Goal: Information Seeking & Learning: Learn about a topic

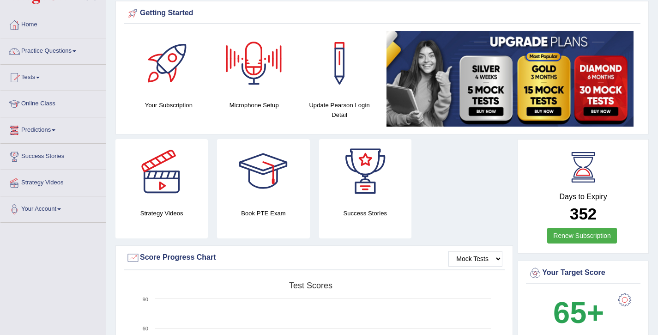
scroll to position [37, 0]
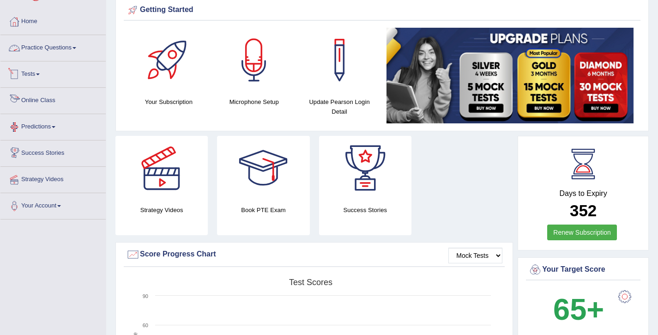
click at [52, 45] on link "Practice Questions" at bounding box center [52, 46] width 105 height 23
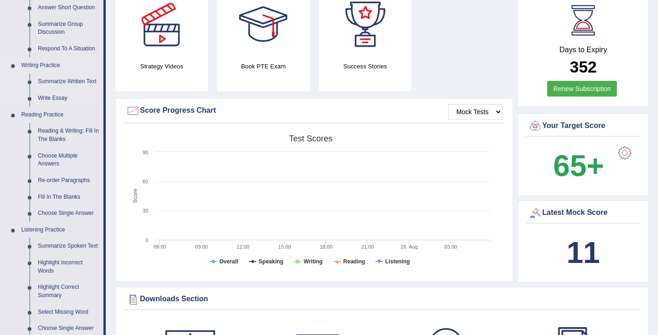
scroll to position [374, 0]
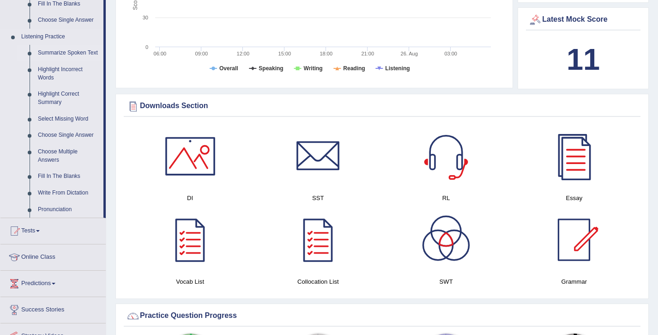
click at [70, 50] on link "Summarize Spoken Text" at bounding box center [69, 53] width 70 height 17
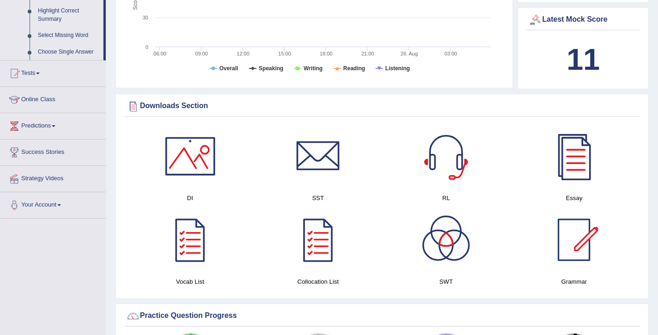
scroll to position [231, 0]
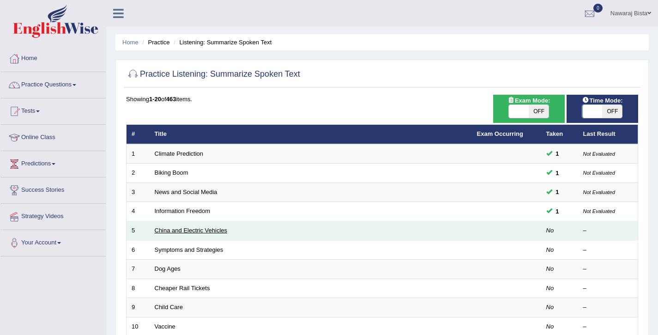
click at [191, 229] on link "China and Electric Vehicles" at bounding box center [191, 230] width 73 height 7
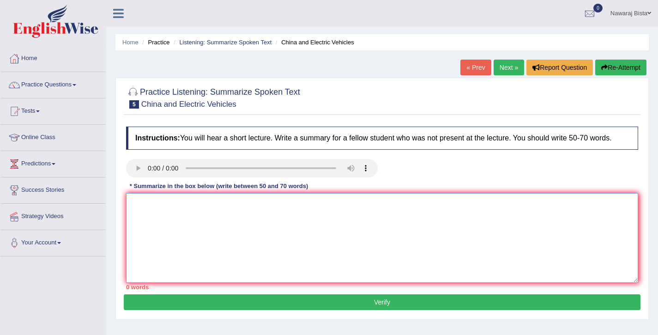
click at [244, 235] on textarea at bounding box center [382, 238] width 512 height 90
click at [166, 213] on textarea at bounding box center [382, 238] width 512 height 90
click at [188, 219] on textarea at bounding box center [382, 238] width 512 height 90
paste textarea "Counsellor: Let’s try practicing how you might introduce yourself to a new pare…"
type textarea "Counsellor: Let’s try practicing how you might introduce yourself to a new pare…"
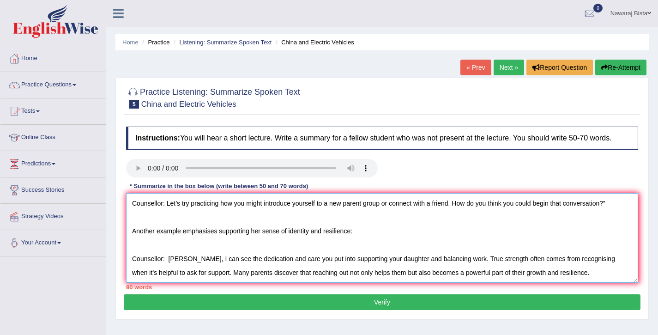
scroll to position [22, 0]
click at [214, 271] on textarea "Counsellor: Let’s try practicing how you might introduce yourself to a new pare…" at bounding box center [382, 238] width 512 height 90
click at [575, 278] on textarea "Counsellor: Let’s try practicing how you might introduce yourself to a new pare…" at bounding box center [382, 238] width 512 height 90
click at [582, 275] on textarea "Counsellor: Let’s try practicing how you might introduce yourself to a new pare…" at bounding box center [382, 238] width 512 height 90
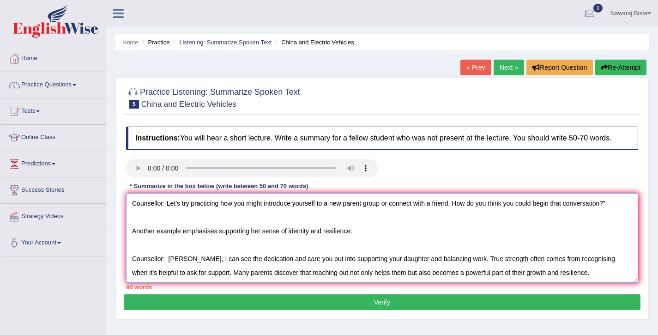
drag, startPoint x: 582, startPoint y: 275, endPoint x: 177, endPoint y: 201, distance: 411.7
click at [177, 201] on div "Instructions: You will hear a short lecture. Write a summary for a fellow stude…" at bounding box center [382, 208] width 517 height 172
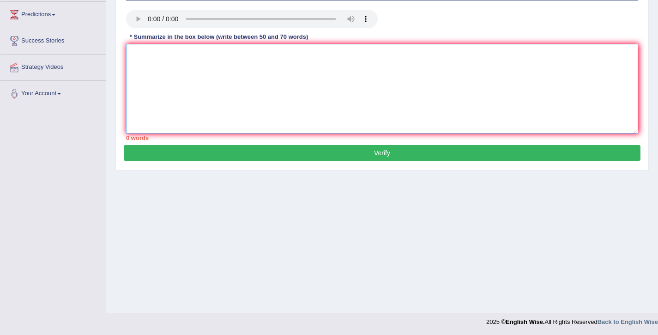
scroll to position [150, 0]
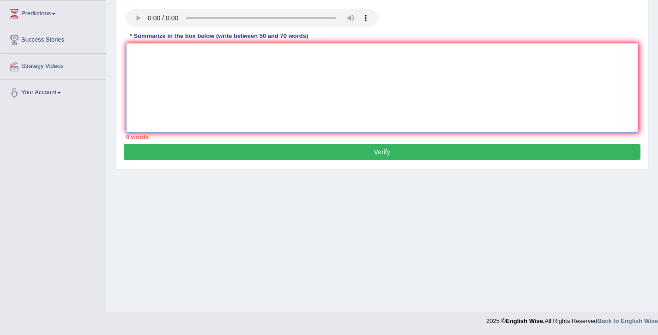
click at [198, 113] on textarea at bounding box center [382, 88] width 512 height 90
click at [201, 70] on textarea at bounding box center [382, 88] width 512 height 90
paste textarea "The speaker provided a comprehensive overview of a topic highlighting several i…"
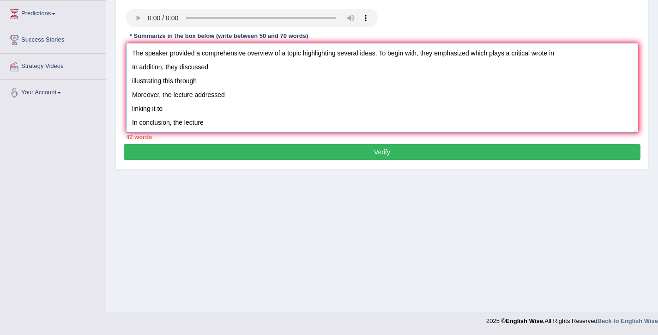
scroll to position [22, 0]
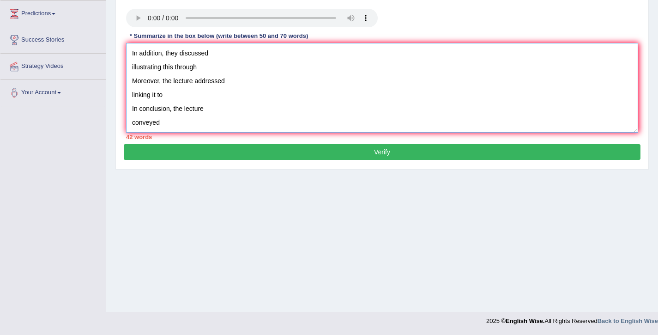
type textarea "The speaker provided a comprehensive overview of a topic highlighting several i…"
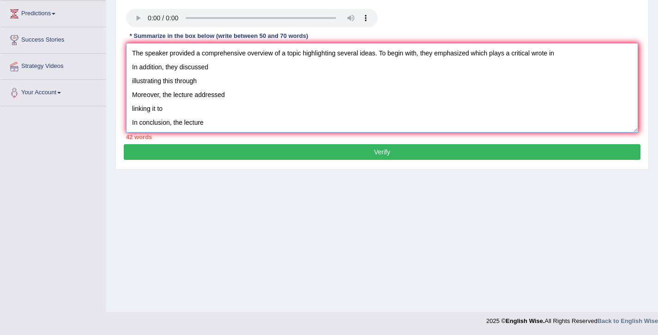
click at [306, 65] on textarea "The speaker provided a comprehensive overview of a topic highlighting several i…" at bounding box center [382, 88] width 512 height 90
click at [305, 64] on textarea "The speaker provided a comprehensive overview of a topic highlighting several i…" at bounding box center [382, 88] width 512 height 90
click at [489, 63] on textarea "The speaker provided a comprehensive overview of a Ev vehicle highlighting seve…" at bounding box center [382, 88] width 512 height 90
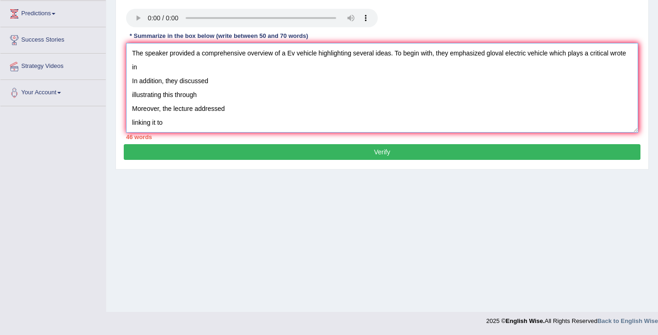
click at [176, 78] on textarea "The speaker provided a comprehensive overview of a Ev vehicle highlighting seve…" at bounding box center [382, 88] width 512 height 90
click at [139, 77] on textarea "The speaker provided a comprehensive overview of a Ev vehicle highlighting seve…" at bounding box center [382, 88] width 512 height 90
click at [200, 79] on textarea "The speaker provided a comprehensive overview of a Ev vehicle highlighting seve…" at bounding box center [382, 88] width 512 height 90
click at [133, 89] on textarea "The speaker provided a comprehensive overview of a Ev vehicle highlighting seve…" at bounding box center [382, 88] width 512 height 90
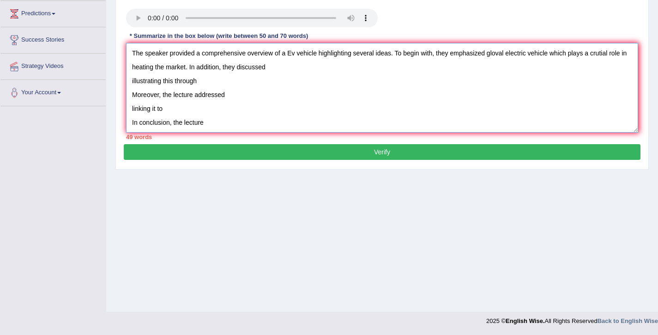
click at [287, 75] on textarea "The speaker provided a comprehensive overview of a Ev vehicle highlighting seve…" at bounding box center [382, 88] width 512 height 90
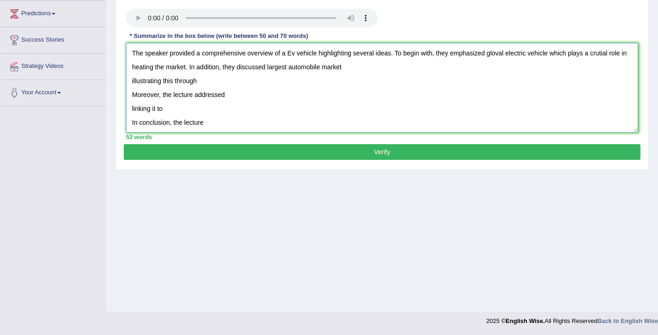
click at [132, 88] on textarea "The speaker provided a comprehensive overview of a Ev vehicle highlighting seve…" at bounding box center [382, 88] width 512 height 90
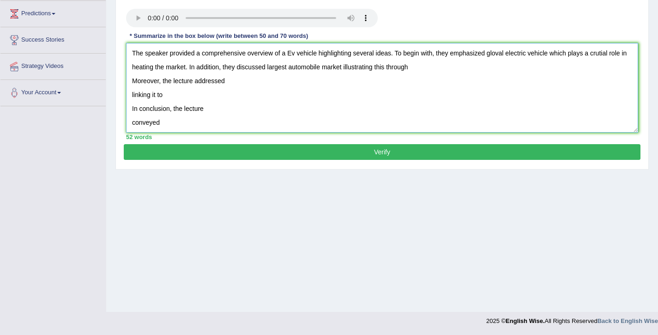
click at [433, 83] on textarea "The speaker provided a comprehensive overview of a Ev vehicle highlighting seve…" at bounding box center [382, 88] width 512 height 90
click at [428, 79] on textarea "The speaker provided a comprehensive overview of a Ev vehicle highlighting seve…" at bounding box center [382, 88] width 512 height 90
click at [133, 89] on textarea "The speaker provided a comprehensive overview of a Ev vehicle highlighting seve…" at bounding box center [382, 88] width 512 height 90
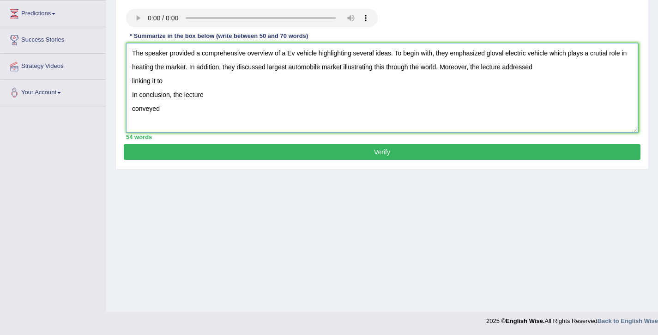
click at [562, 82] on textarea "The speaker provided a comprehensive overview of a Ev vehicle highlighting seve…" at bounding box center [382, 88] width 512 height 90
click at [131, 90] on textarea "The speaker provided a comprehensive overview of a Ev vehicle highlighting seve…" at bounding box center [382, 88] width 512 height 90
click at [157, 94] on textarea "The speaker provided a comprehensive overview of a Ev vehicle highlighting seve…" at bounding box center [382, 88] width 512 height 90
click at [133, 106] on textarea "The speaker provided a comprehensive overview of a Ev vehicle highlighting seve…" at bounding box center [382, 88] width 512 height 90
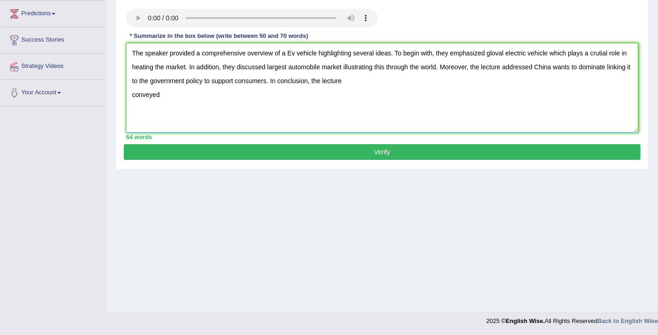
click at [134, 103] on textarea "The speaker provided a comprehensive overview of a Ev vehicle highlighting seve…" at bounding box center [382, 88] width 512 height 90
click at [391, 92] on textarea "The speaker provided a comprehensive overview of a Ev vehicle highlighting seve…" at bounding box center [382, 88] width 512 height 90
type textarea "The speaker provided a comprehensive overview of a Ev vehicle highlighting seve…"
click at [386, 160] on button "Verify" at bounding box center [382, 152] width 517 height 16
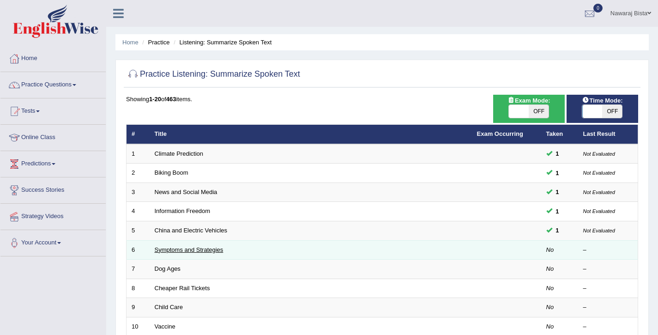
click at [171, 250] on link "Symptoms and Strategies" at bounding box center [189, 249] width 69 height 7
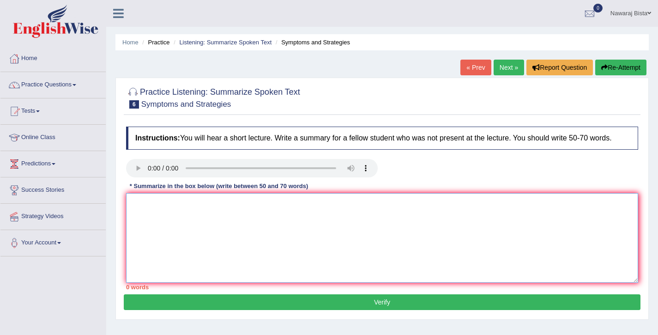
click at [141, 215] on textarea at bounding box center [382, 238] width 512 height 90
click at [189, 230] on textarea at bounding box center [382, 238] width 512 height 90
click at [174, 253] on textarea at bounding box center [382, 238] width 512 height 90
paste textarea "The speaker provided a comprehensive overview of a topic highlighting several i…"
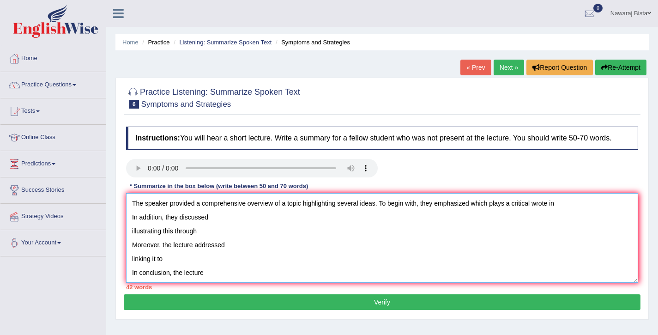
click at [525, 213] on textarea "The speaker provided a comprehensive overview of a topic highlighting several i…" at bounding box center [382, 238] width 512 height 90
click at [524, 214] on textarea "The speaker provided a comprehensive overview of a topic highlighting several i…" at bounding box center [382, 238] width 512 height 90
click at [560, 213] on textarea "The speaker provided a comprehensive overview of a topic highlighting several i…" at bounding box center [382, 238] width 512 height 90
click at [133, 225] on textarea "The speaker provided a comprehensive overview of a topic highlighting several i…" at bounding box center [382, 238] width 512 height 90
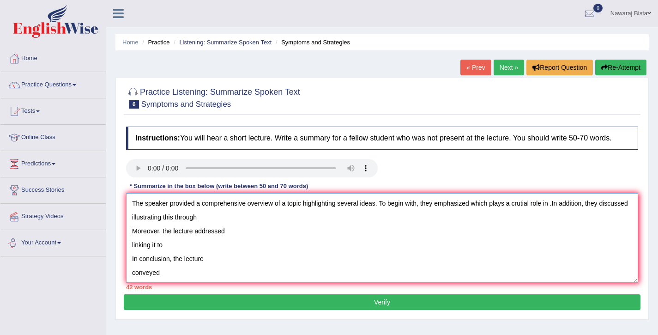
click at [132, 228] on textarea "The speaker provided a comprehensive overview of a topic highlighting several i…" at bounding box center [382, 238] width 512 height 90
click at [133, 239] on textarea "The speaker provided a comprehensive overview of a topic highlighting several i…" at bounding box center [382, 238] width 512 height 90
click at [133, 241] on textarea "The speaker provided a comprehensive overview of a topic highlighting several i…" at bounding box center [382, 238] width 512 height 90
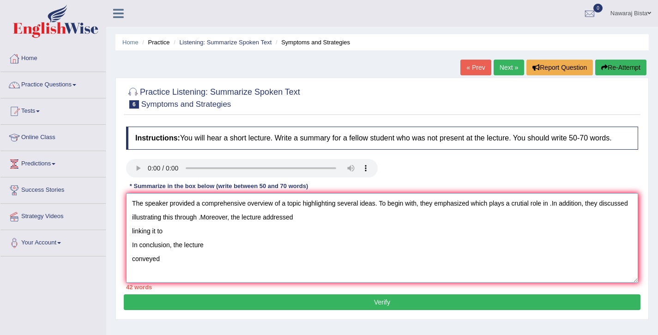
click at [132, 239] on textarea "The speaker provided a comprehensive overview of a topic highlighting several i…" at bounding box center [382, 238] width 512 height 90
click at [133, 241] on textarea "The speaker provided a comprehensive overview of a topic highlighting several i…" at bounding box center [382, 238] width 512 height 90
click at [133, 240] on textarea "The speaker provided a comprehensive overview of a topic highlighting several i…" at bounding box center [382, 238] width 512 height 90
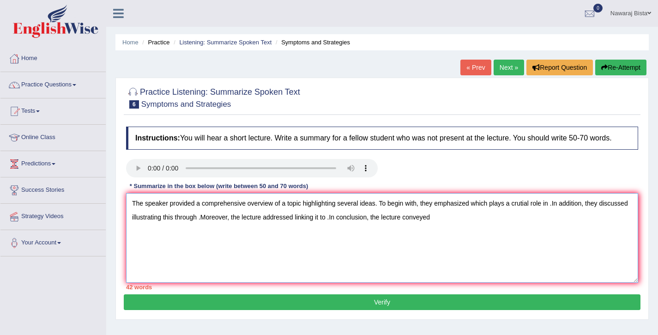
type textarea "The speaker provided a comprehensive overview of a topic highlighting several i…"
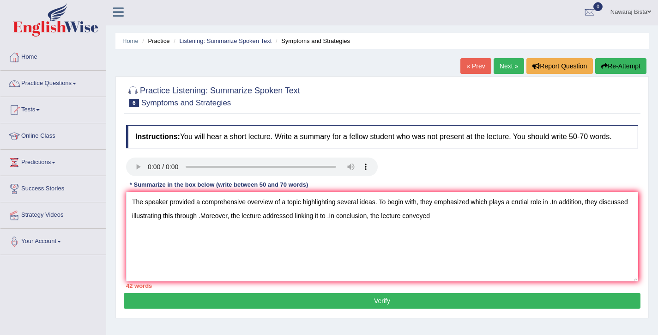
scroll to position [2, 0]
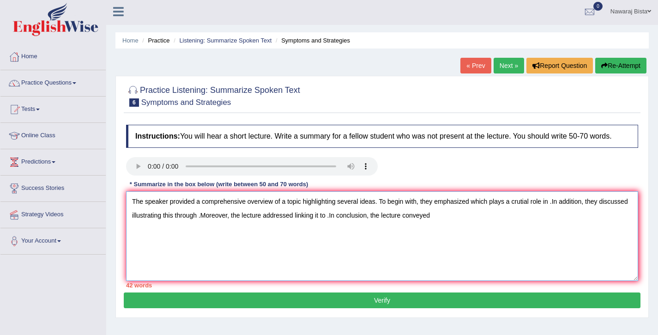
click at [161, 258] on textarea "The speaker provided a comprehensive overview of a topic highlighting several i…" at bounding box center [382, 236] width 512 height 90
click at [306, 211] on textarea "The speaker provided a comprehensive overview of a topic highlighting several i…" at bounding box center [382, 236] width 512 height 90
click at [491, 211] on textarea "The speaker provided a comprehensive overview of a Covid virus highlighting sev…" at bounding box center [382, 236] width 512 height 90
click at [628, 211] on textarea "The speaker provided a comprehensive overview of a Covid virus highlighting sev…" at bounding box center [382, 236] width 512 height 90
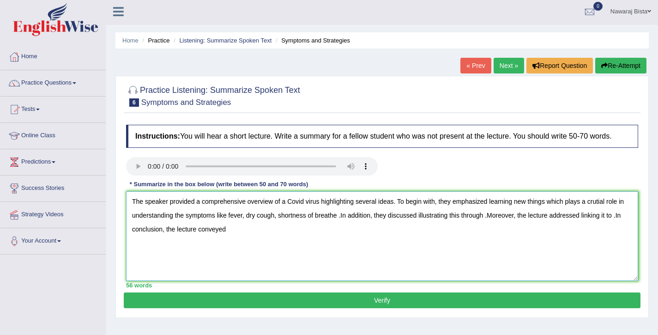
click at [421, 223] on textarea "The speaker provided a comprehensive overview of a Covid virus highlighting sev…" at bounding box center [382, 236] width 512 height 90
click at [491, 226] on textarea "The speaker provided a comprehensive overview of a Covid virus highlighting sev…" at bounding box center [382, 236] width 512 height 90
click at [422, 224] on textarea "The speaker provided a comprehensive overview of a Covid virus highlighting sev…" at bounding box center [382, 236] width 512 height 90
click at [535, 224] on textarea "The speaker provided a comprehensive overview of a Covid virus highlighting sev…" at bounding box center [382, 236] width 512 height 90
click at [184, 239] on textarea "The speaker provided a comprehensive overview of a Covid virus highlighting sev…" at bounding box center [382, 236] width 512 height 90
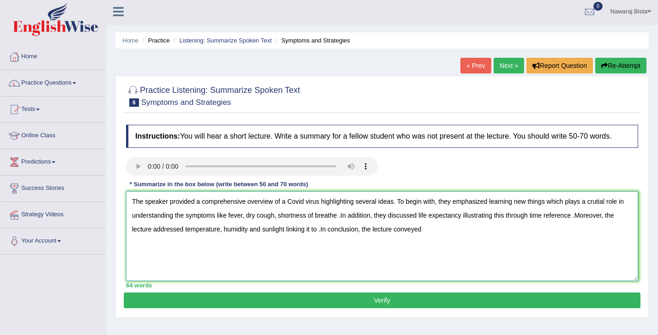
click at [321, 239] on textarea "The speaker provided a comprehensive overview of a Covid virus highlighting sev…" at bounding box center [382, 236] width 512 height 90
click at [491, 238] on textarea "The speaker provided a comprehensive overview of a Covid virus highlighting sev…" at bounding box center [382, 236] width 512 height 90
click at [578, 224] on textarea "The speaker provided a comprehensive overview of a Covid virus highlighting sev…" at bounding box center [382, 236] width 512 height 90
click at [467, 225] on textarea "The speaker provided a comprehensive overview of a Covid virus highlighting sev…" at bounding box center [382, 236] width 512 height 90
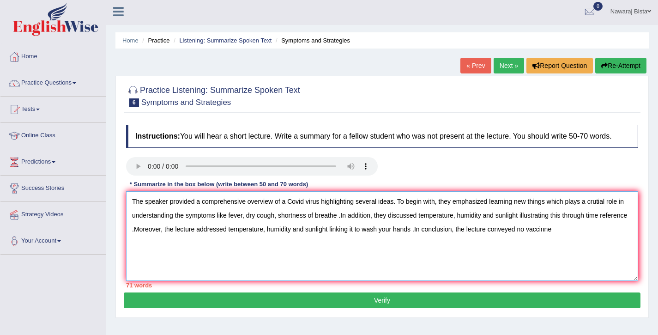
click at [159, 239] on textarea "The speaker provided a comprehensive overview of a Covid virus highlighting sev…" at bounding box center [382, 236] width 512 height 90
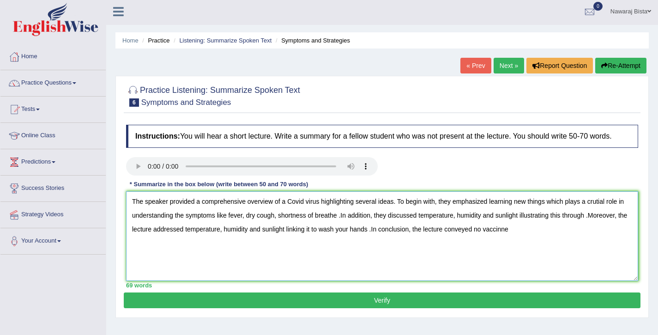
click at [527, 240] on textarea "The speaker provided a comprehensive overview of a Covid virus highlighting sev…" at bounding box center [382, 236] width 512 height 90
click at [591, 225] on textarea "The speaker provided a comprehensive overview of a Covid virus highlighting sev…" at bounding box center [382, 236] width 512 height 90
click at [135, 239] on textarea "The speaker provided a comprehensive overview of a Covid virus highlighting sev…" at bounding box center [382, 236] width 512 height 90
click at [412, 239] on textarea "The speaker provided a comprehensive overview of a Covid virus highlighting sev…" at bounding box center [382, 236] width 512 height 90
click at [330, 238] on textarea "The speaker provided a comprehensive overview of a Covid virus highlighting sev…" at bounding box center [382, 236] width 512 height 90
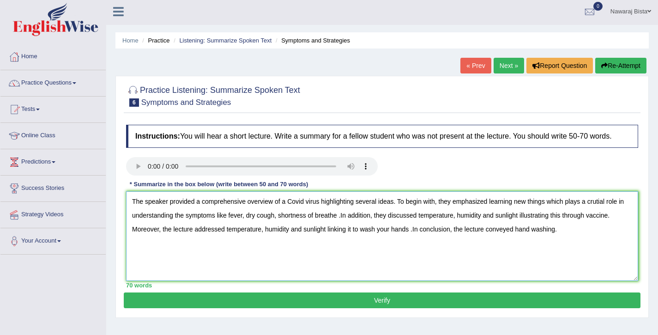
click at [329, 240] on textarea "The speaker provided a comprehensive overview of a Covid virus highlighting sev…" at bounding box center [382, 236] width 512 height 90
click at [422, 223] on textarea "The speaker provided a comprehensive overview of a Covid virus highlighting sev…" at bounding box center [382, 236] width 512 height 90
click at [524, 224] on textarea "The speaker provided a comprehensive overview of a Covid virus highlighting sev…" at bounding box center [382, 236] width 512 height 90
click at [549, 224] on textarea "The speaker provided a comprehensive overview of a Covid virus highlighting sev…" at bounding box center [382, 236] width 512 height 90
click at [525, 241] on textarea "The speaker provided a comprehensive overview of a Covid virus highlighting sev…" at bounding box center [382, 236] width 512 height 90
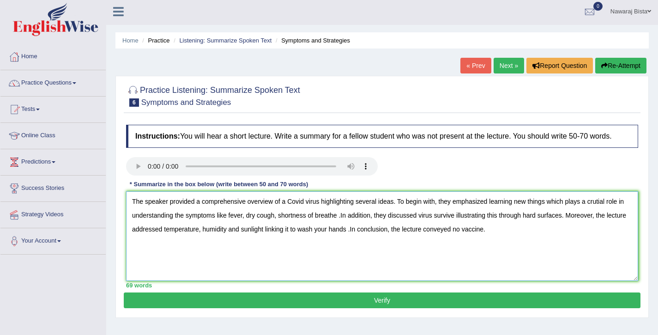
type textarea "The speaker provided a comprehensive overview of a Covid virus highlighting sev…"
click at [369, 306] on button "Verify" at bounding box center [382, 300] width 517 height 16
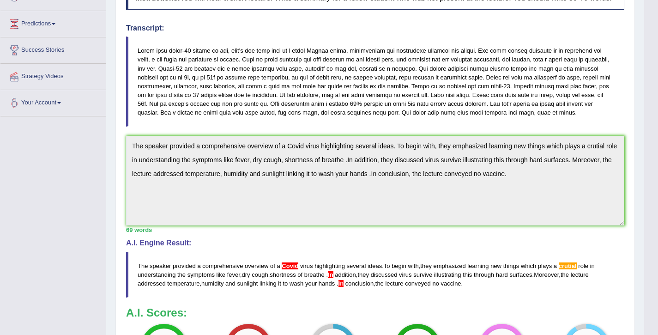
scroll to position [141, 0]
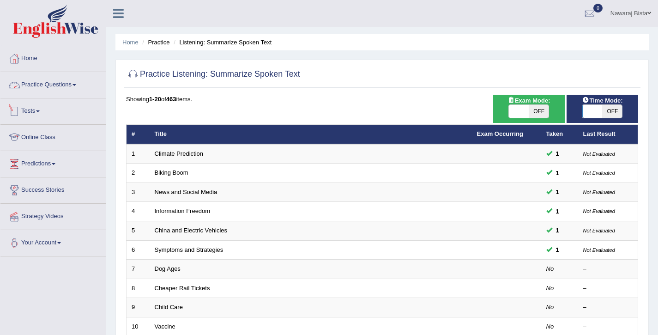
click at [72, 83] on link "Practice Questions" at bounding box center [52, 83] width 105 height 23
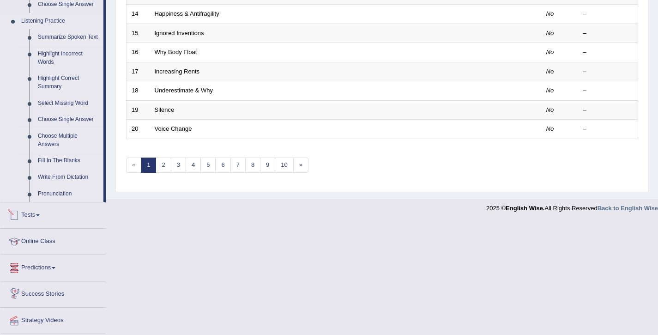
scroll to position [311, 0]
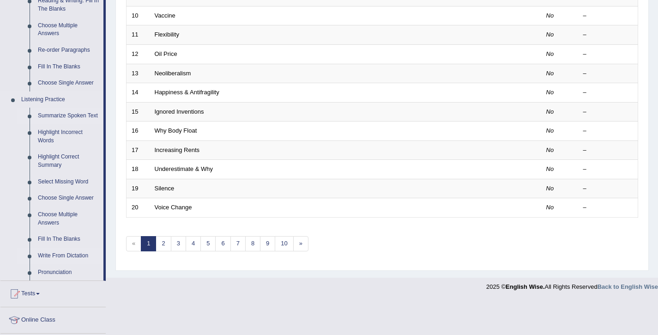
click at [65, 264] on link "Write From Dictation" at bounding box center [69, 255] width 70 height 17
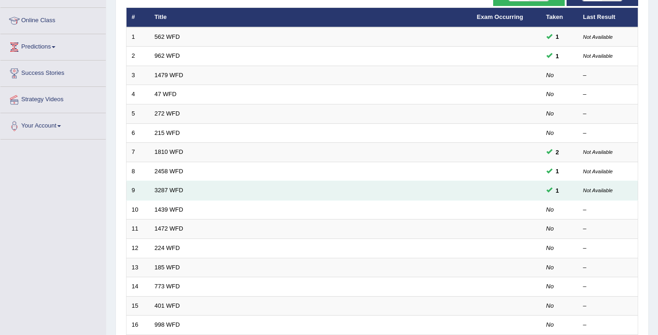
scroll to position [277, 0]
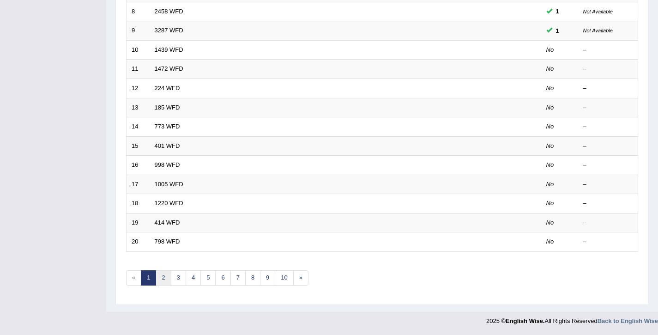
click at [162, 279] on link "2" at bounding box center [163, 277] width 15 height 15
click at [177, 277] on link "3" at bounding box center [178, 277] width 15 height 15
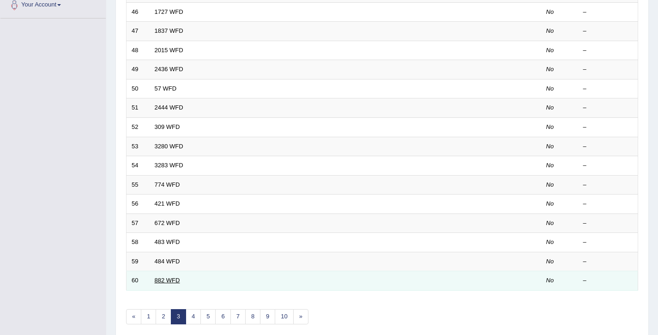
scroll to position [277, 0]
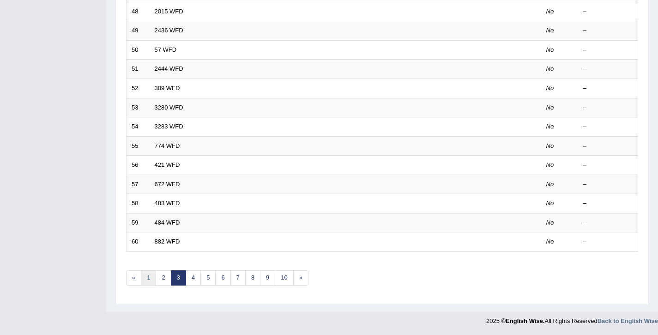
click at [145, 279] on link "1" at bounding box center [148, 277] width 15 height 15
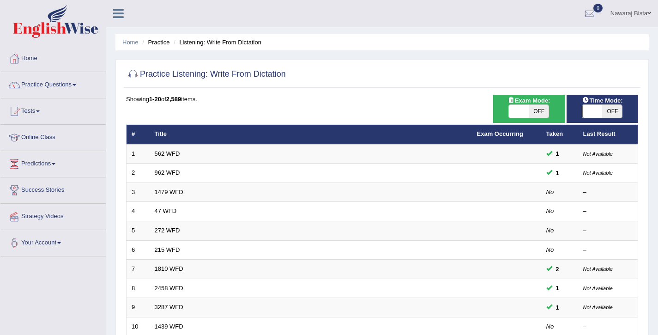
click at [532, 109] on span "OFF" at bounding box center [539, 111] width 20 height 13
checkbox input "true"
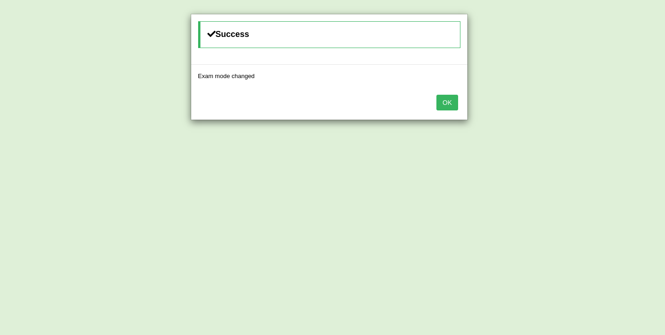
click at [454, 106] on button "OK" at bounding box center [446, 103] width 21 height 16
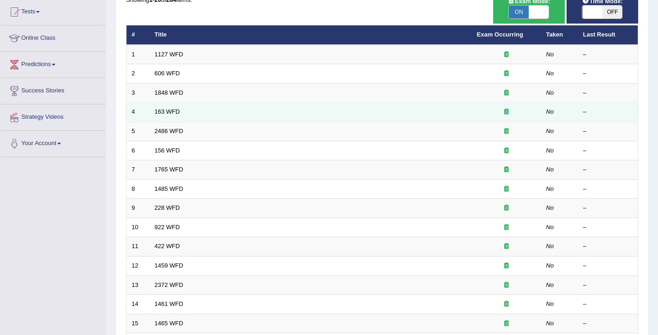
scroll to position [95, 0]
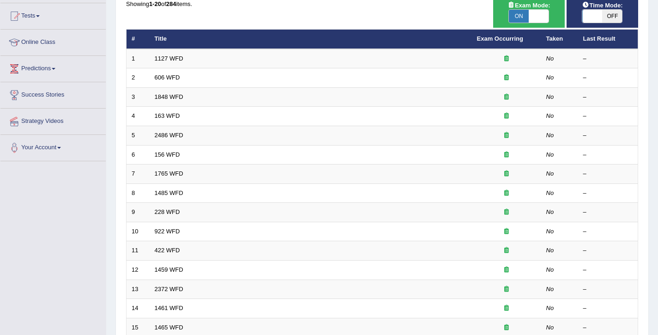
click at [564, 39] on th "Taken" at bounding box center [559, 39] width 37 height 19
click at [559, 39] on th "Taken" at bounding box center [559, 39] width 37 height 19
click at [595, 42] on th "Last Result" at bounding box center [608, 39] width 60 height 19
click at [609, 6] on span "Time Mode:" at bounding box center [602, 5] width 48 height 10
click at [609, 12] on span "OFF" at bounding box center [612, 16] width 20 height 13
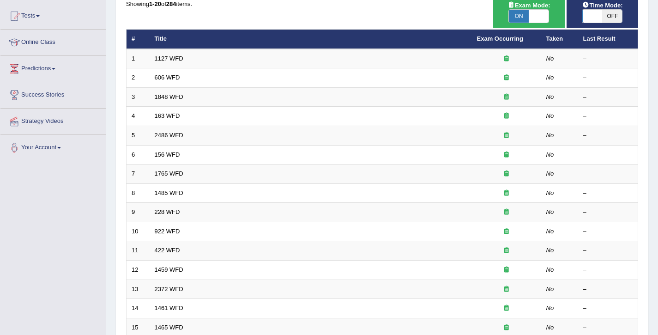
checkbox input "true"
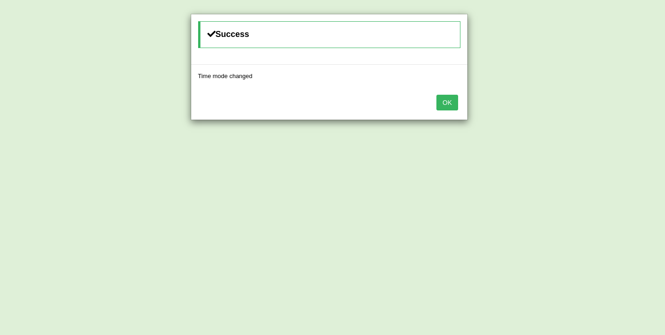
click at [450, 101] on button "OK" at bounding box center [446, 103] width 21 height 16
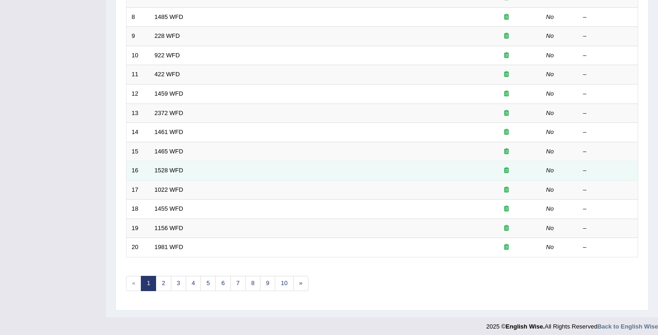
scroll to position [267, 0]
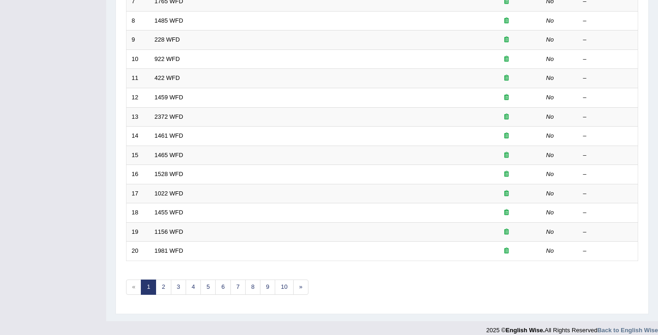
click at [137, 288] on span "«" at bounding box center [133, 286] width 15 height 15
click at [135, 289] on span "«" at bounding box center [133, 286] width 15 height 15
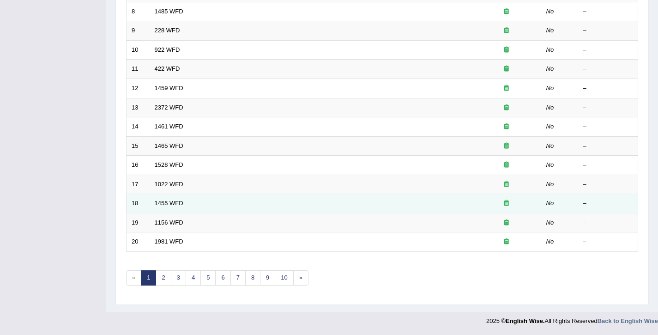
scroll to position [0, 0]
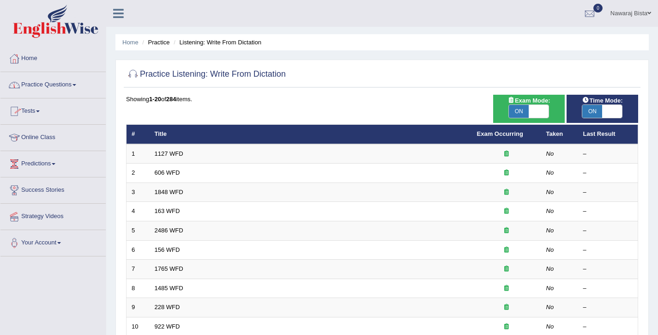
click at [70, 86] on link "Practice Questions" at bounding box center [52, 83] width 105 height 23
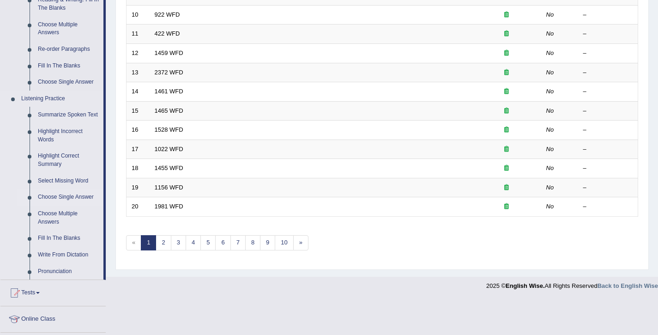
scroll to position [423, 0]
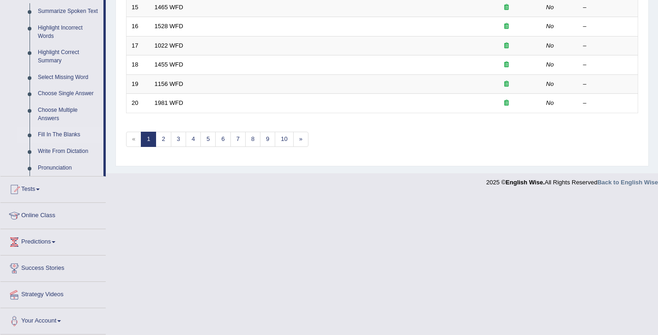
click at [63, 135] on link "Fill In The Blanks" at bounding box center [69, 135] width 70 height 17
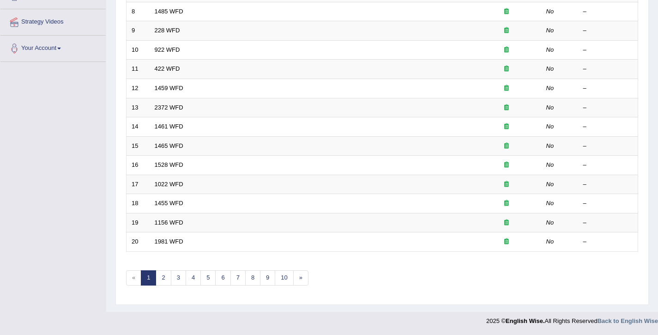
scroll to position [103, 0]
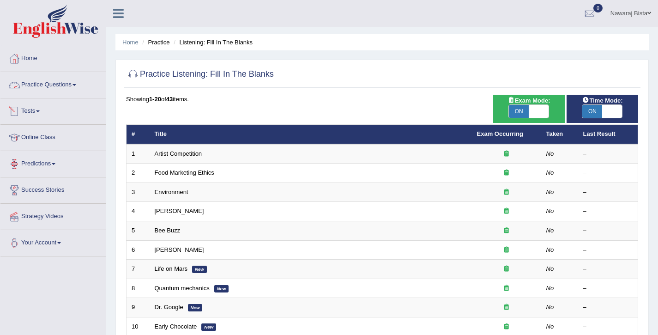
click at [57, 83] on link "Practice Questions" at bounding box center [52, 83] width 105 height 23
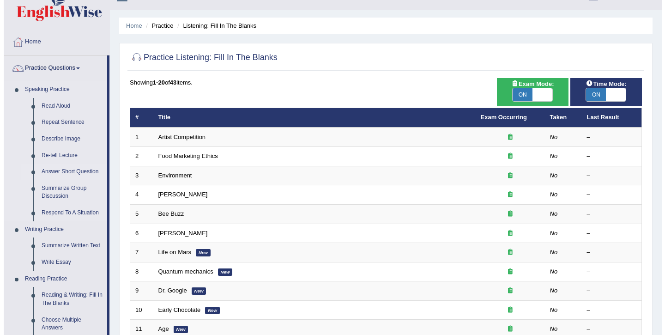
scroll to position [17, 0]
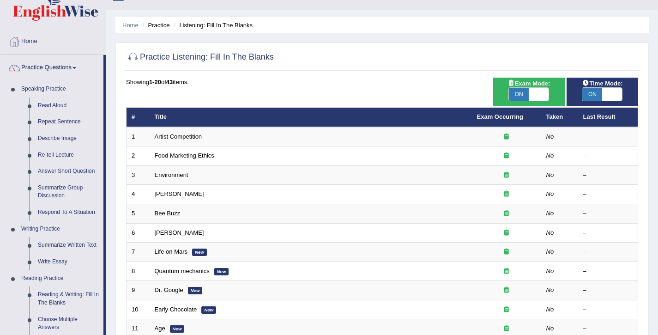
click at [522, 93] on span "ON" at bounding box center [519, 94] width 20 height 13
checkbox input "false"
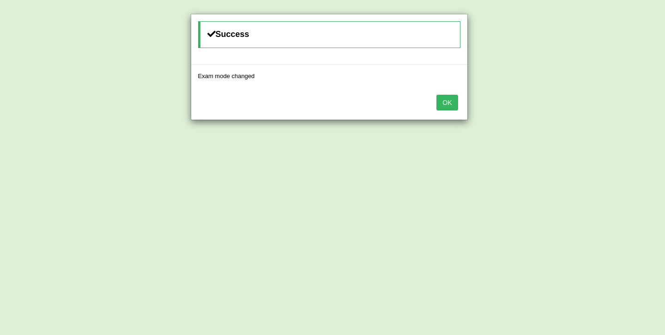
click at [449, 105] on button "OK" at bounding box center [446, 103] width 21 height 16
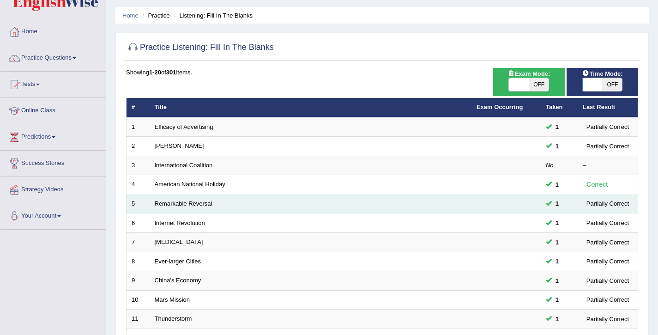
scroll to position [24, 0]
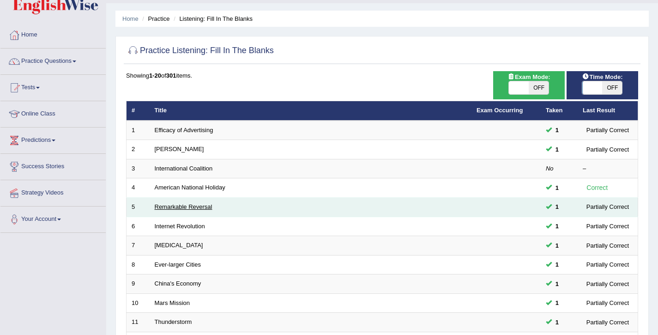
click at [179, 206] on link "Remarkable Reversal" at bounding box center [184, 206] width 58 height 7
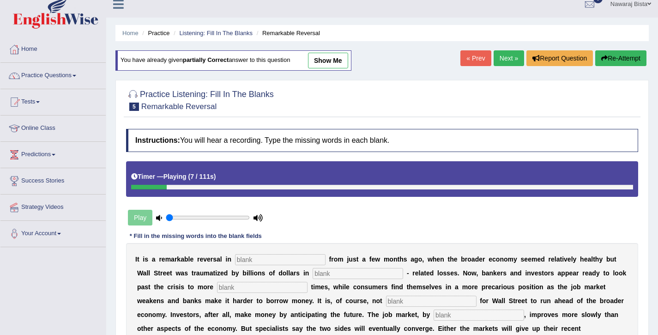
scroll to position [7, 0]
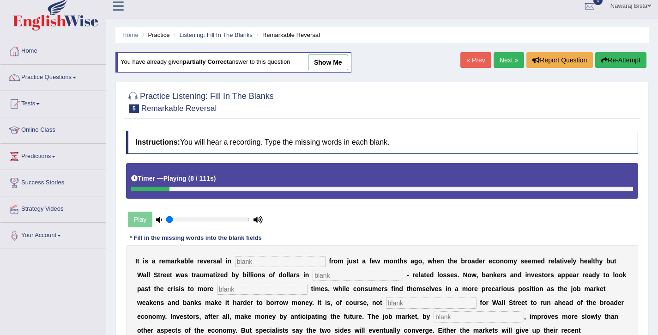
click at [335, 56] on link "show me" at bounding box center [328, 62] width 40 height 16
type input "attitudes"
type input "more"
type input "profitable"
type input "uncommon"
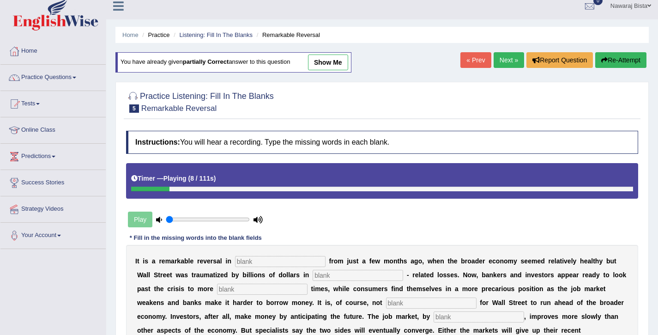
type input "contrast"
type input "gains"
type input "stimulate"
type input "collapsed"
type input "frooze"
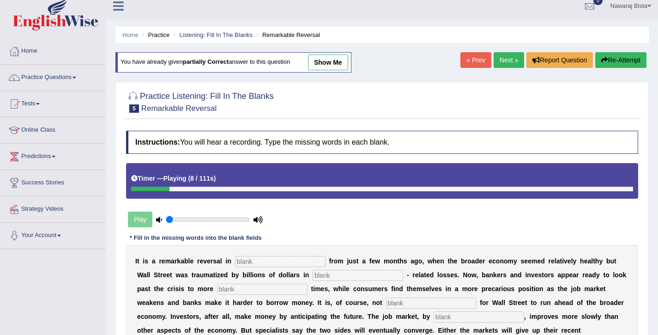
type input "investment"
type input "restored"
type input "securities"
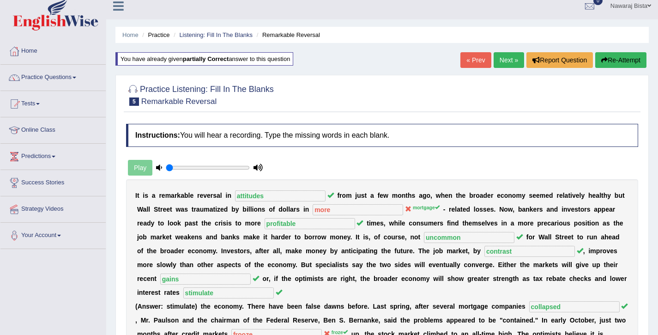
click at [156, 168] on icon at bounding box center [159, 167] width 6 height 6
click at [146, 170] on div "Play" at bounding box center [195, 167] width 139 height 23
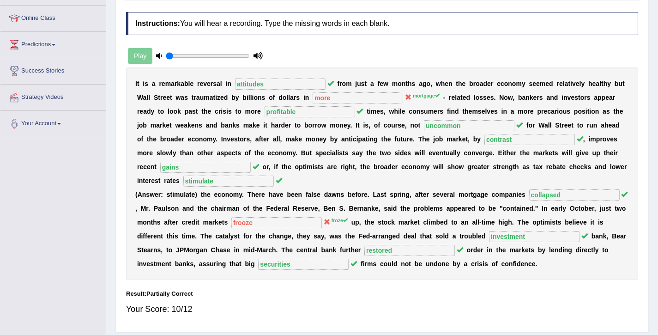
scroll to position [120, 0]
click at [135, 57] on div "Play" at bounding box center [195, 55] width 139 height 23
click at [187, 55] on input "range" at bounding box center [208, 55] width 84 height 7
drag, startPoint x: 187, startPoint y: 55, endPoint x: 150, endPoint y: 54, distance: 37.4
type input "0.05"
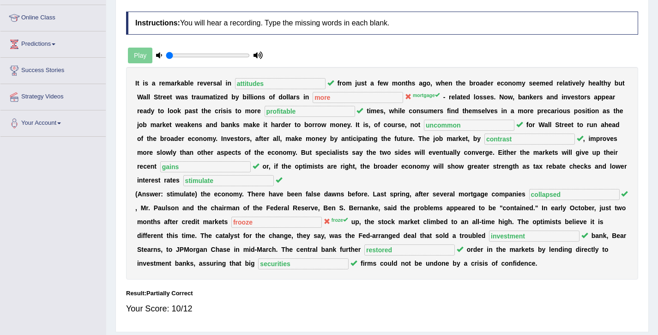
click at [166, 54] on input "range" at bounding box center [208, 55] width 84 height 7
click at [150, 54] on div "Play" at bounding box center [195, 55] width 139 height 23
click at [160, 55] on icon at bounding box center [159, 55] width 6 height 6
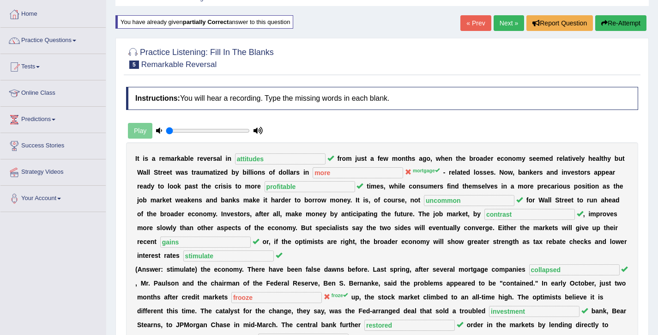
scroll to position [44, 0]
click at [261, 132] on icon at bounding box center [257, 130] width 9 height 6
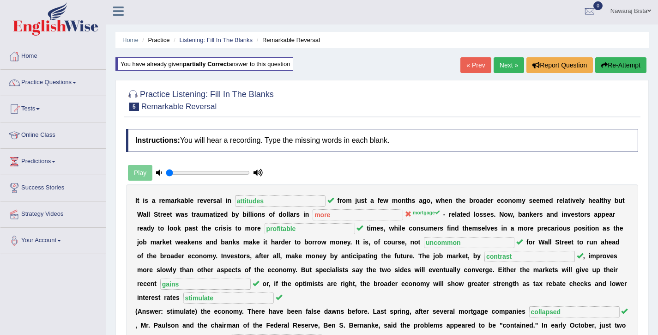
scroll to position [0, 0]
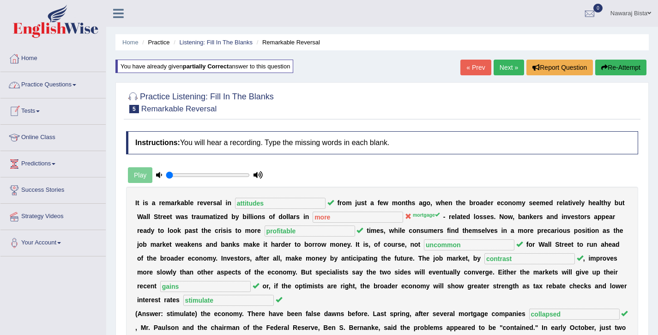
click at [71, 83] on link "Practice Questions" at bounding box center [52, 83] width 105 height 23
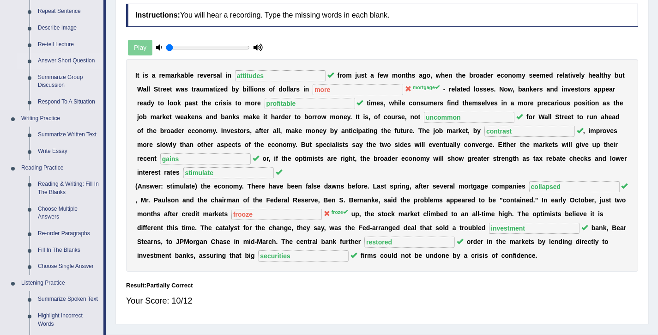
scroll to position [291, 0]
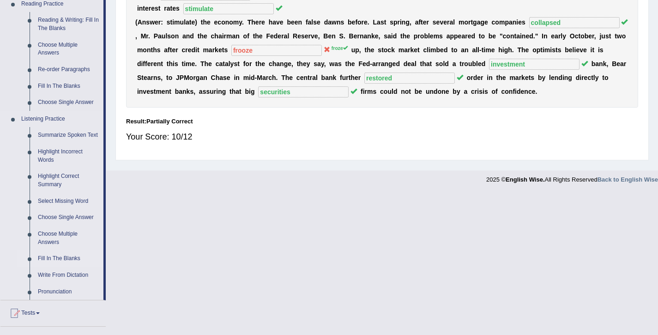
click at [58, 267] on link "Fill In The Blanks" at bounding box center [69, 258] width 70 height 17
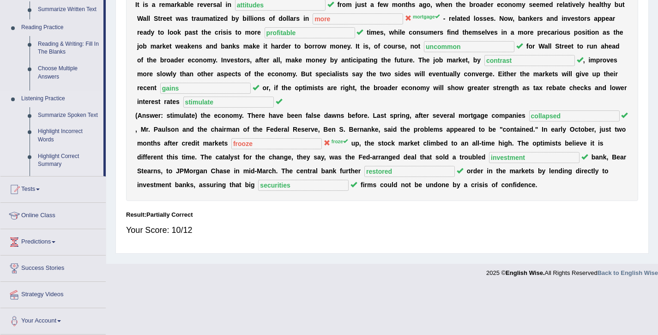
scroll to position [150, 0]
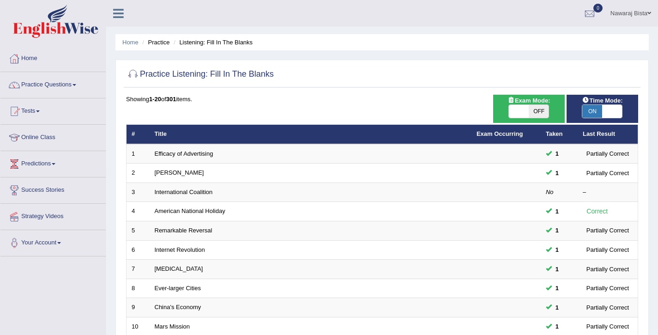
click at [597, 110] on span "ON" at bounding box center [592, 111] width 20 height 13
checkbox input "false"
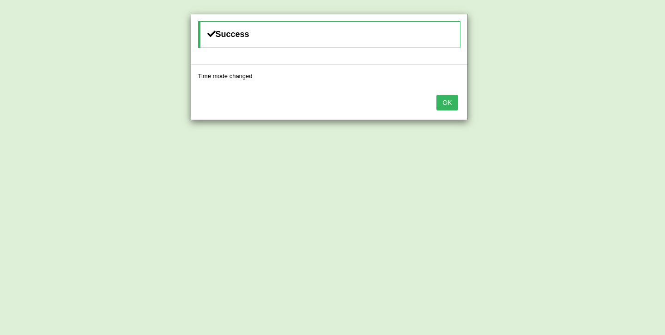
click at [452, 99] on button "OK" at bounding box center [446, 103] width 21 height 16
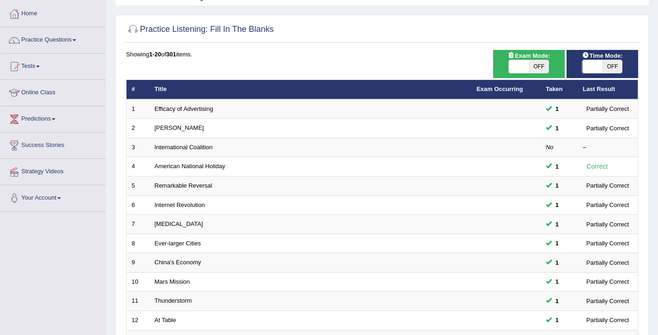
scroll to position [48, 0]
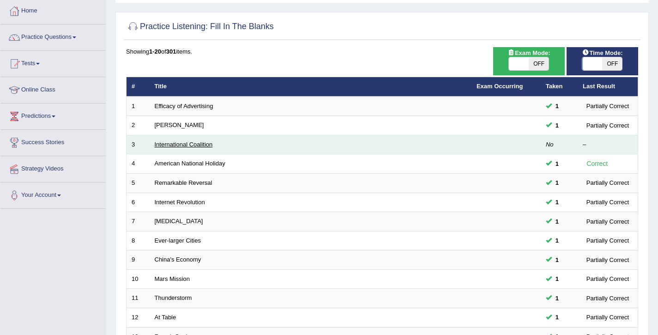
click at [184, 145] on link "International Coalition" at bounding box center [184, 144] width 58 height 7
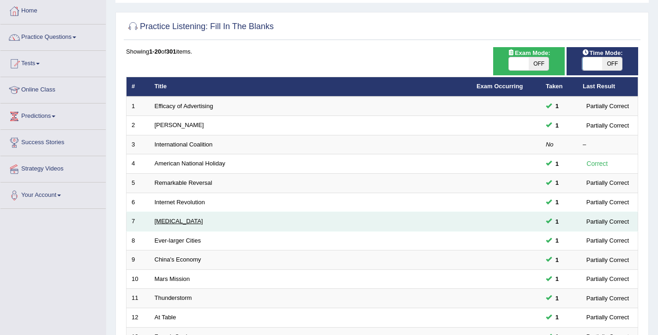
scroll to position [48, 0]
click at [163, 222] on link "[MEDICAL_DATA]" at bounding box center [179, 220] width 48 height 7
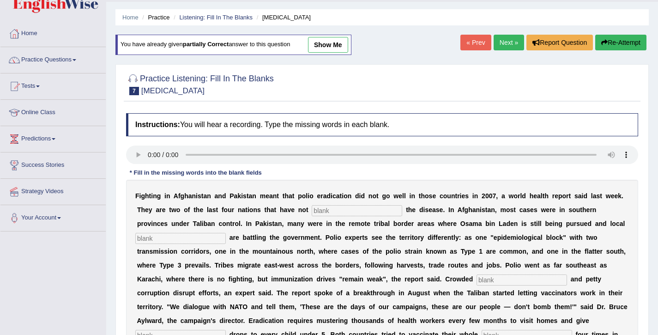
scroll to position [23, 0]
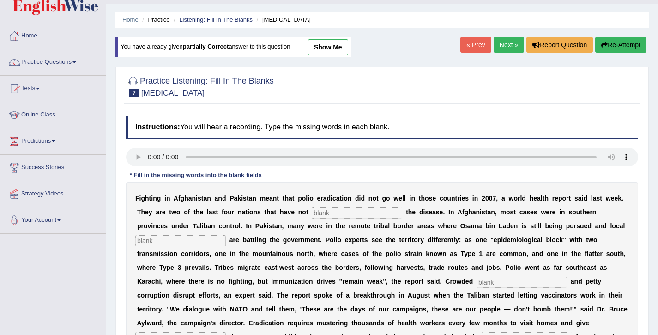
click at [327, 44] on link "show me" at bounding box center [328, 47] width 40 height 16
type input "eliminated"
type input "militants"
type input "slums"
type input "vaccines"
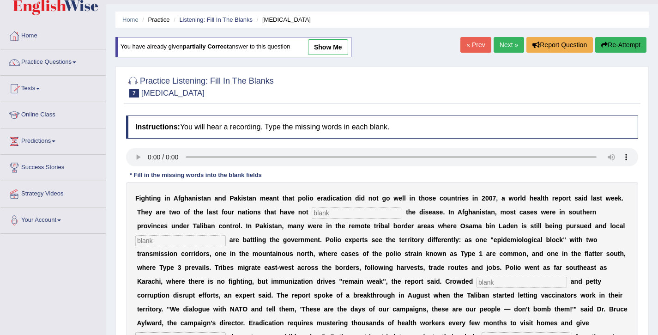
type input "population"
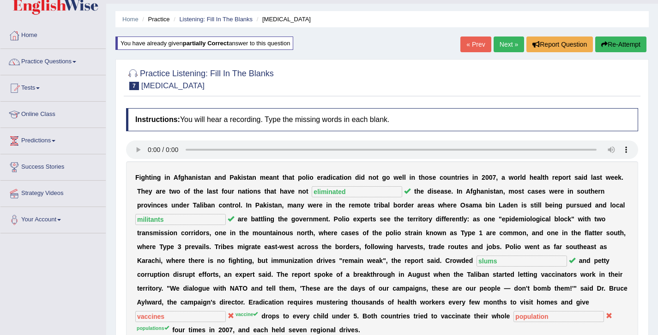
scroll to position [0, 0]
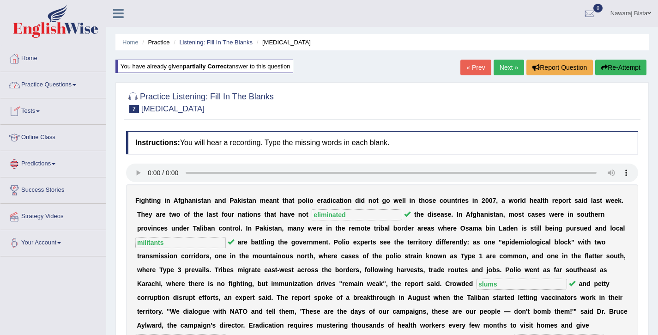
click at [66, 84] on link "Practice Questions" at bounding box center [52, 83] width 105 height 23
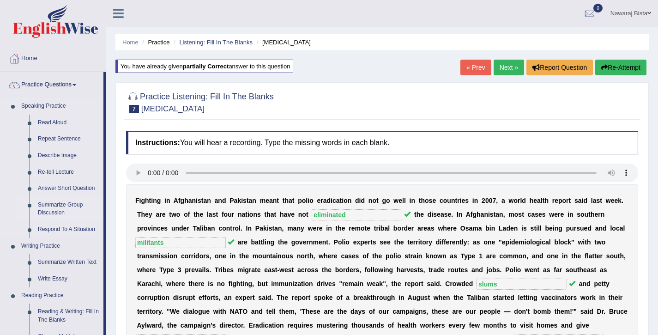
scroll to position [423, 0]
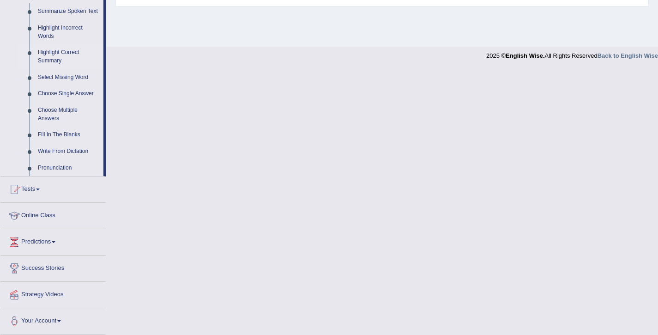
click at [59, 52] on link "Highlight Correct Summary" at bounding box center [69, 56] width 70 height 24
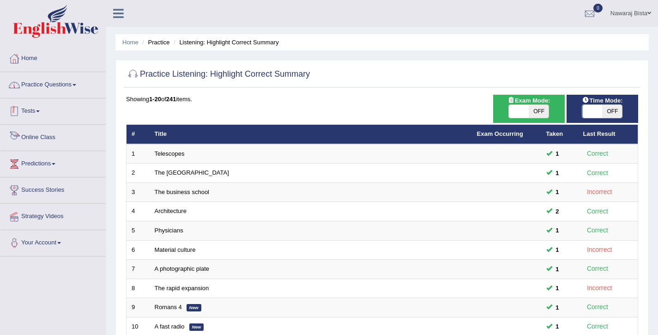
click at [55, 81] on link "Practice Questions" at bounding box center [52, 83] width 105 height 23
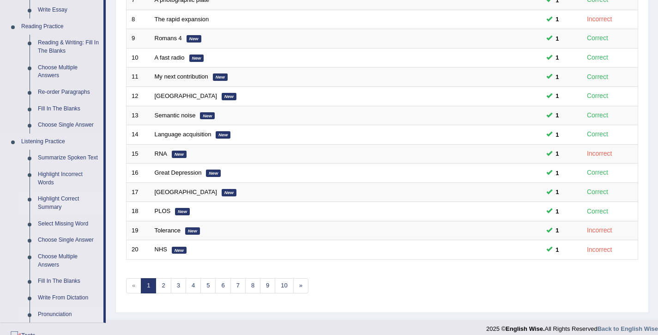
scroll to position [423, 0]
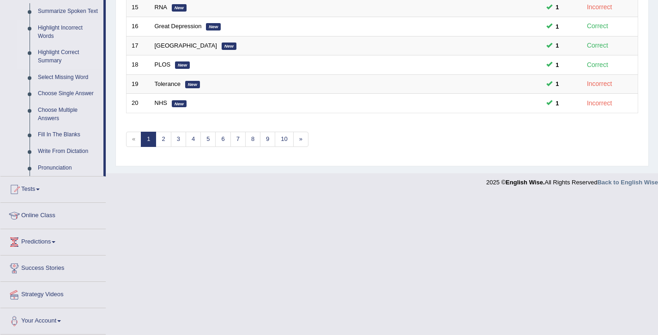
click at [58, 27] on link "Highlight Incorrect Words" at bounding box center [69, 32] width 70 height 24
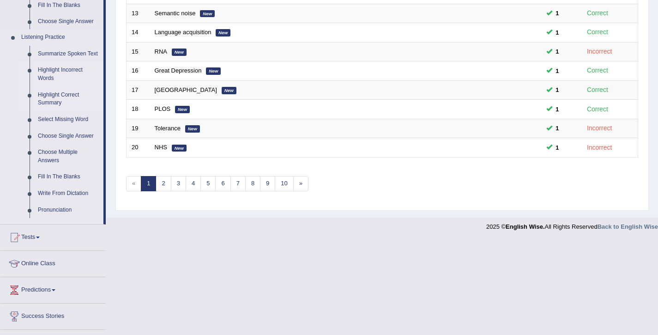
scroll to position [277, 0]
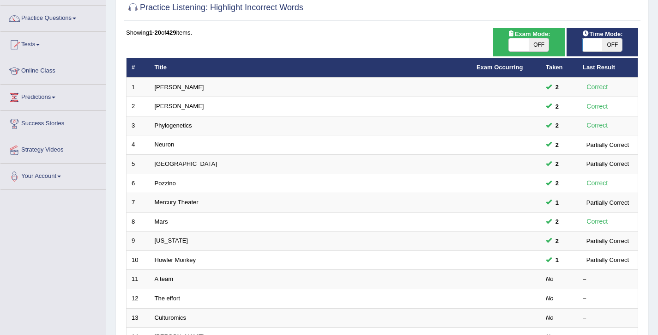
scroll to position [69, 0]
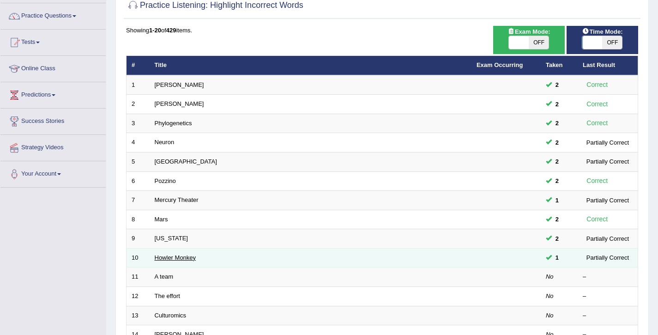
click at [185, 259] on link "Howler Monkey" at bounding box center [176, 257] width 42 height 7
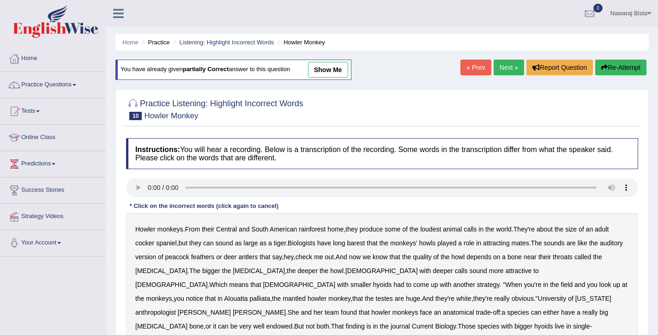
click at [331, 71] on link "show me" at bounding box center [328, 70] width 40 height 16
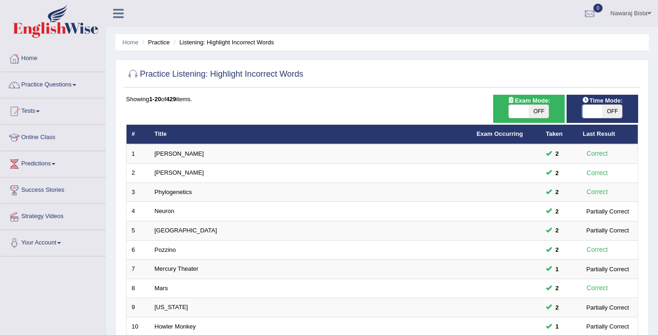
click at [613, 114] on span "OFF" at bounding box center [612, 111] width 20 height 13
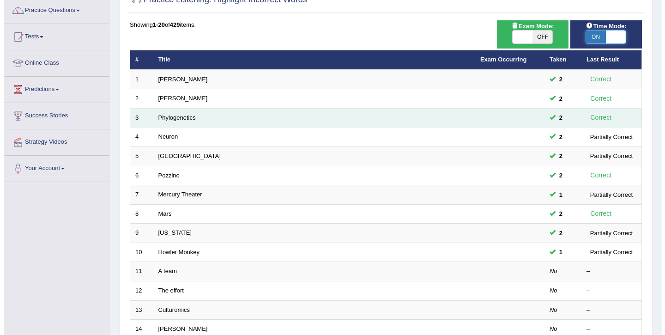
scroll to position [72, 0]
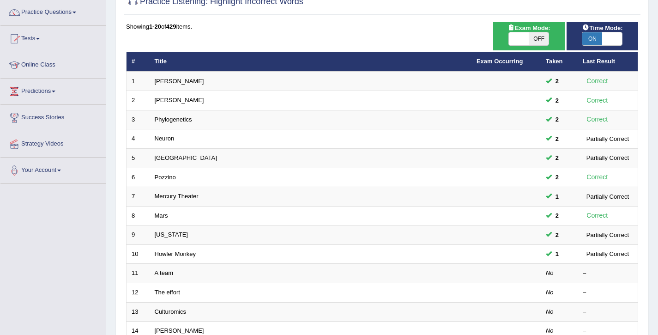
click at [590, 39] on span "ON" at bounding box center [592, 38] width 20 height 13
checkbox input "false"
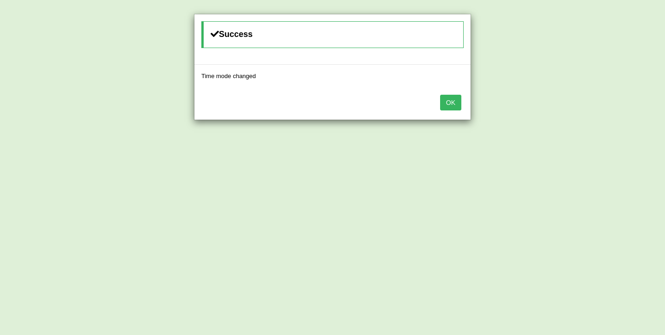
click at [454, 99] on button "OK" at bounding box center [450, 103] width 21 height 16
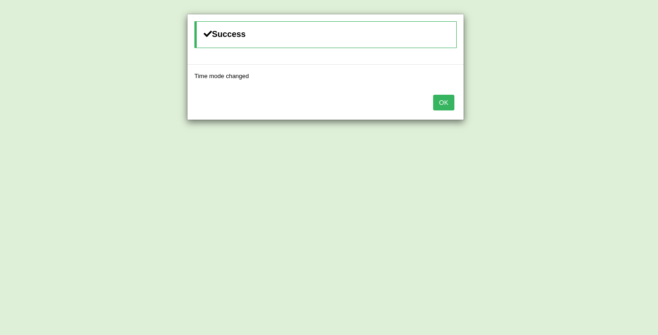
click at [453, 100] on button "OK" at bounding box center [443, 103] width 21 height 16
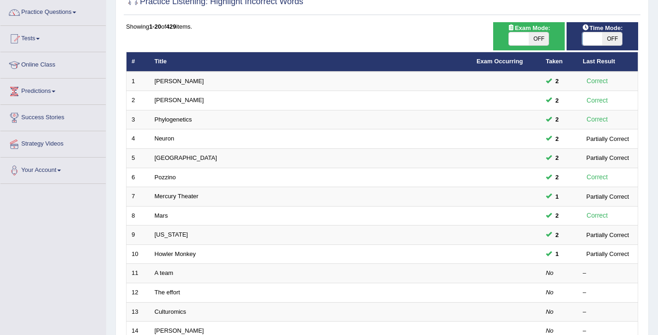
click at [538, 38] on span "OFF" at bounding box center [539, 38] width 20 height 13
checkbox input "true"
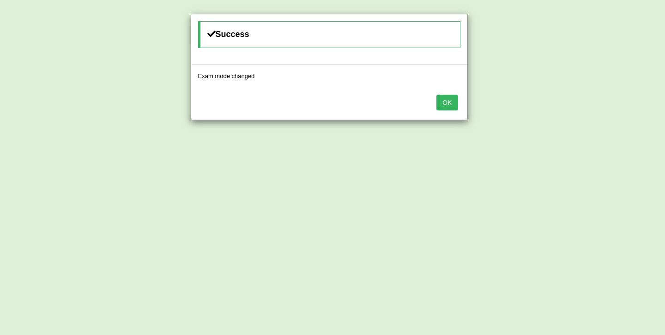
click at [452, 103] on button "OK" at bounding box center [446, 103] width 21 height 16
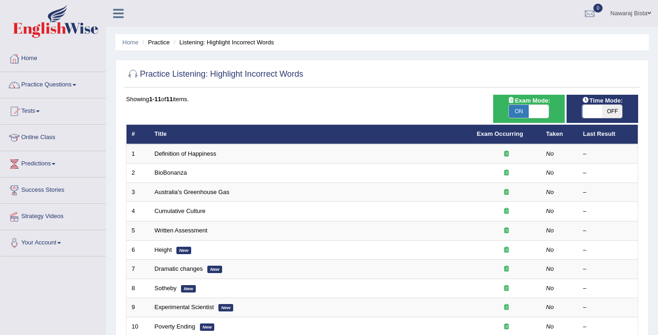
click at [516, 108] on span "ON" at bounding box center [519, 111] width 20 height 13
checkbox input "false"
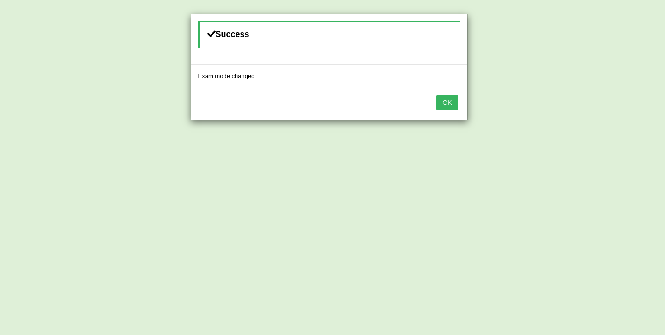
click at [451, 102] on button "OK" at bounding box center [446, 103] width 21 height 16
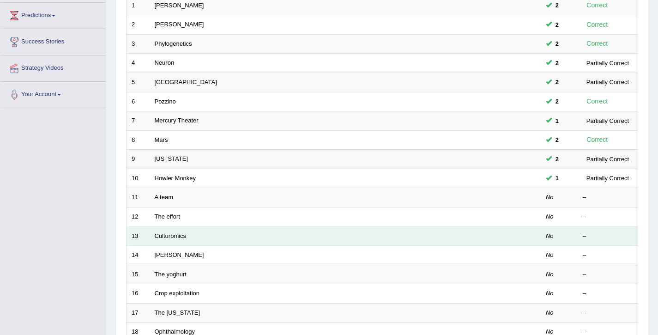
scroll to position [91, 0]
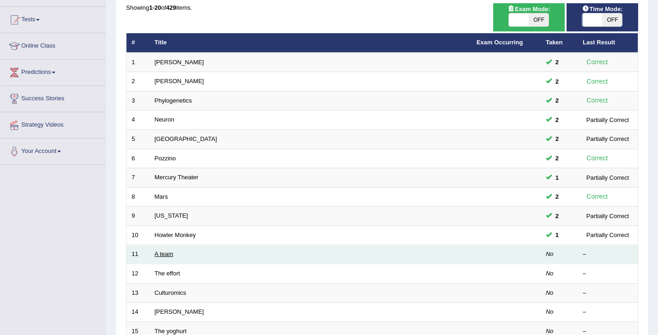
click at [163, 254] on link "A team" at bounding box center [164, 253] width 18 height 7
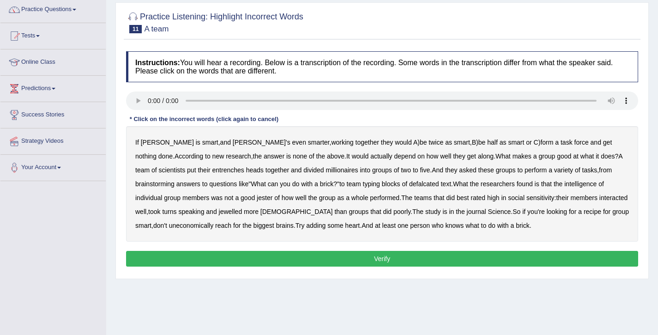
scroll to position [76, 0]
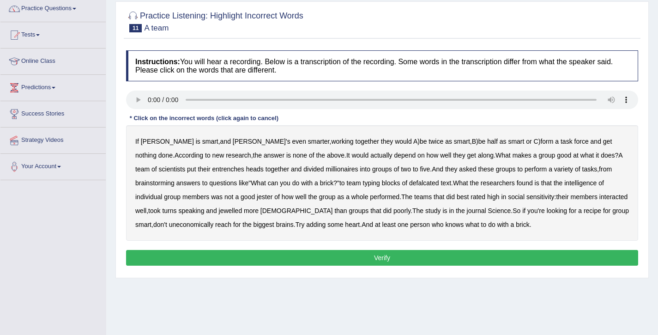
click at [212, 170] on b "entrenches" at bounding box center [228, 168] width 32 height 7
click at [326, 171] on b "millionaires" at bounding box center [342, 168] width 32 height 7
click at [409, 185] on b "defalcated" at bounding box center [424, 182] width 30 height 7
click at [257, 198] on b "jester" at bounding box center [265, 196] width 16 height 7
click at [219, 211] on b "jewelled" at bounding box center [231, 210] width 24 height 7
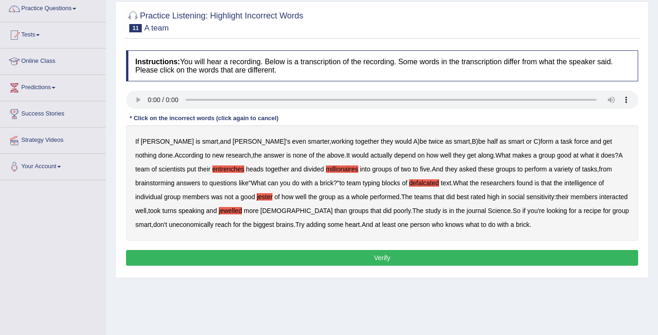
click at [214, 221] on b "uneconomically" at bounding box center [191, 224] width 45 height 7
click at [394, 260] on button "Verify" at bounding box center [382, 258] width 512 height 16
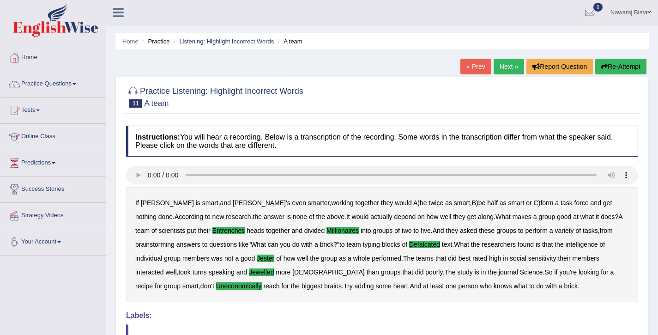
scroll to position [0, 0]
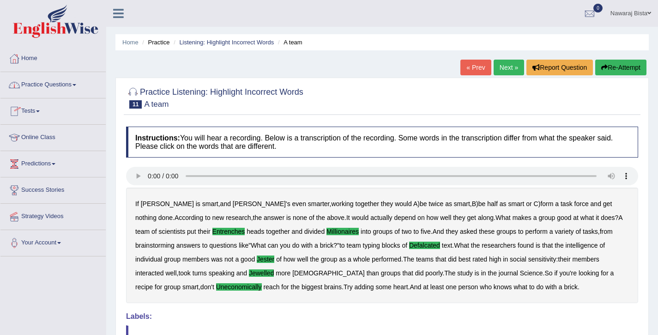
click at [60, 84] on link "Practice Questions" at bounding box center [52, 83] width 105 height 23
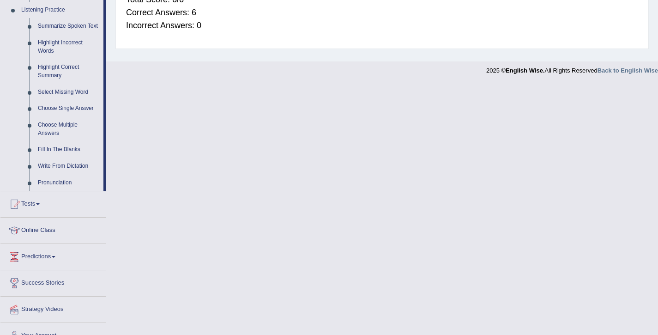
scroll to position [400, 0]
click at [57, 173] on link "Write From Dictation" at bounding box center [69, 166] width 70 height 17
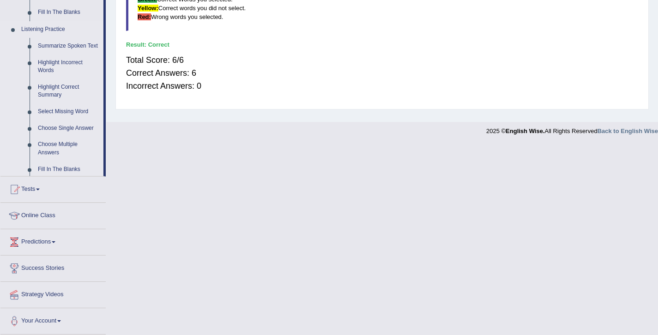
scroll to position [150, 0]
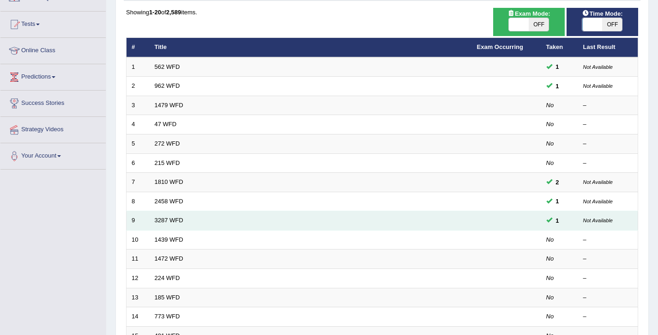
scroll to position [104, 0]
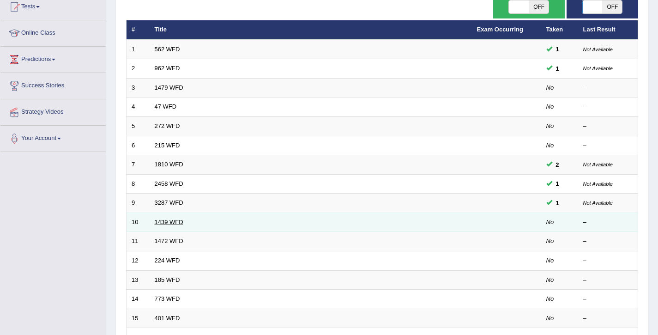
click at [177, 221] on link "1439 WFD" at bounding box center [169, 221] width 29 height 7
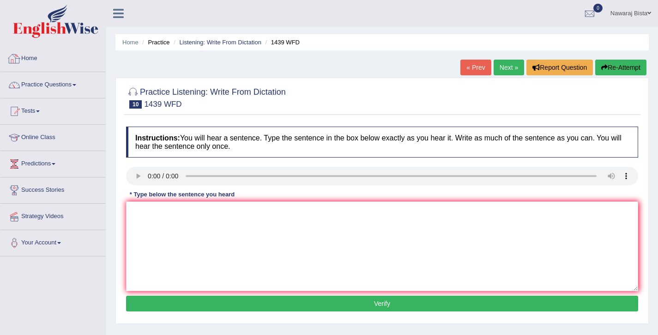
click at [468, 66] on link "« Prev" at bounding box center [475, 68] width 30 height 16
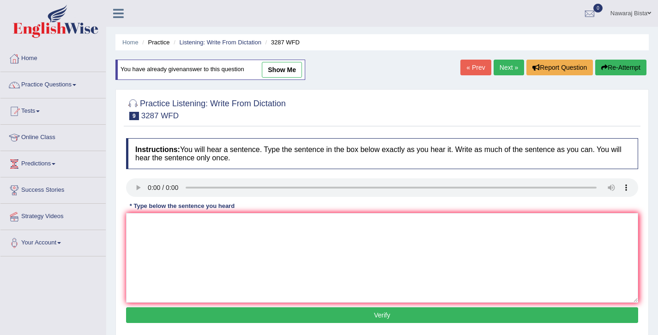
click at [508, 68] on link "Next »" at bounding box center [509, 68] width 30 height 16
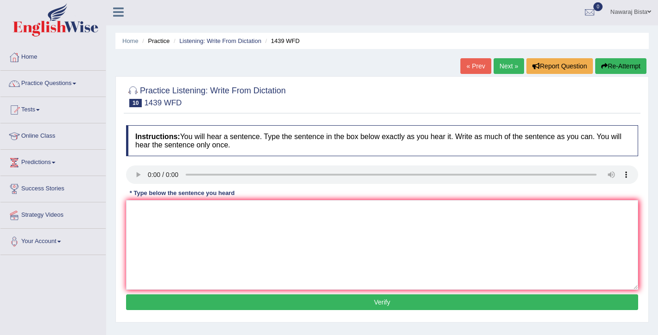
scroll to position [2, 0]
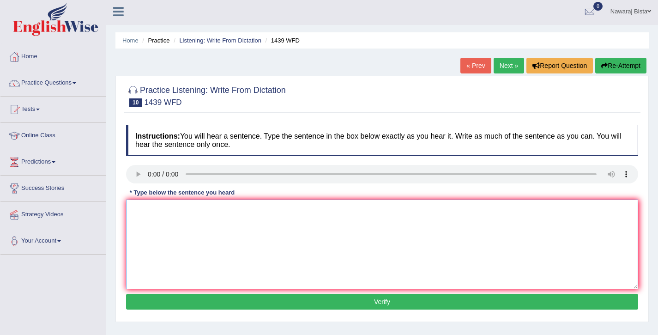
click at [149, 210] on textarea at bounding box center [382, 244] width 512 height 90
type textarea "The fiction book are just pass the counter."
click at [310, 304] on button "Verify" at bounding box center [382, 302] width 512 height 16
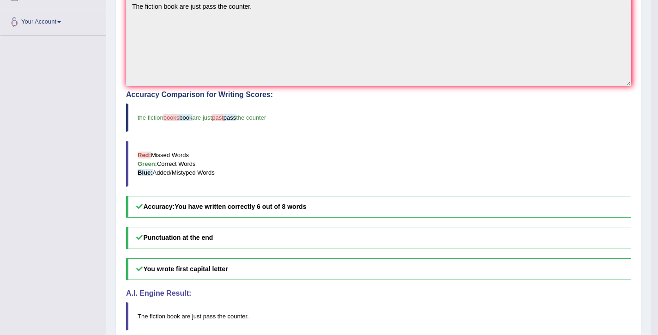
scroll to position [0, 0]
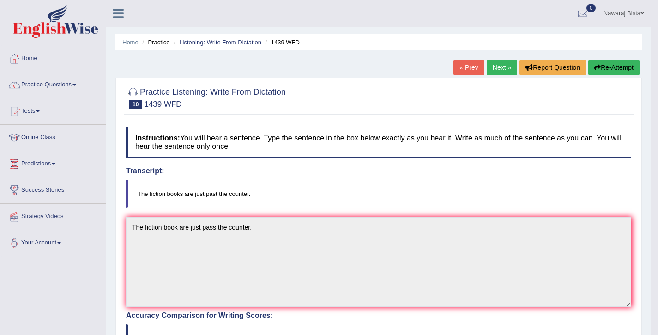
click at [496, 61] on link "Next »" at bounding box center [502, 68] width 30 height 16
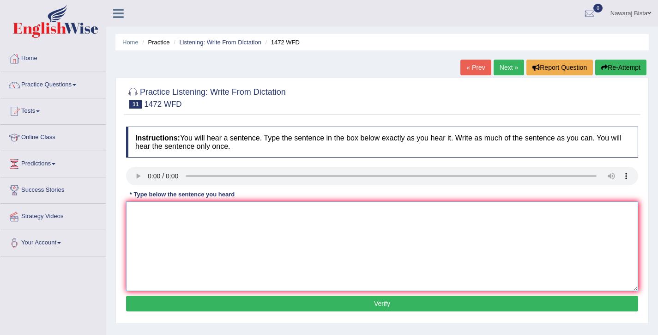
click at [158, 229] on textarea at bounding box center [382, 246] width 512 height 90
type textarea "The local government has adopted the plan for the"
click at [333, 303] on button "Verify" at bounding box center [382, 303] width 512 height 16
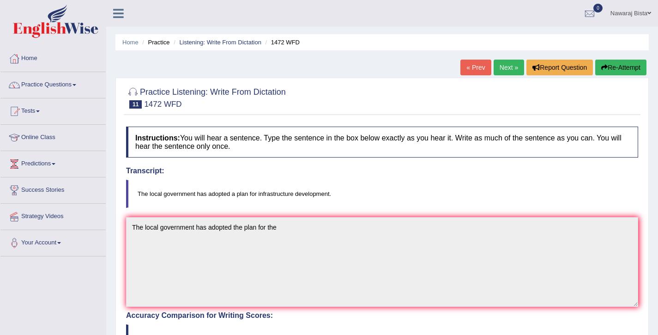
click at [498, 63] on link "Next »" at bounding box center [509, 68] width 30 height 16
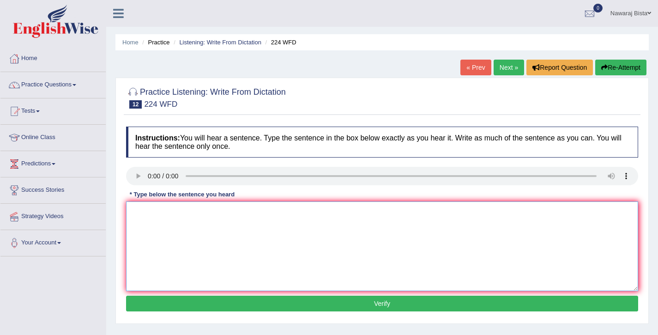
click at [179, 229] on textarea at bounding box center [382, 246] width 512 height 90
type textarea "In the winter it gets harsh but wont be an issue if there is a heater."
click at [267, 304] on button "Verify" at bounding box center [382, 303] width 512 height 16
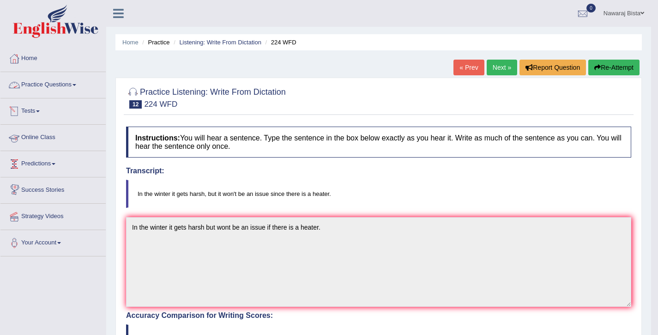
click at [47, 83] on link "Practice Questions" at bounding box center [52, 83] width 105 height 23
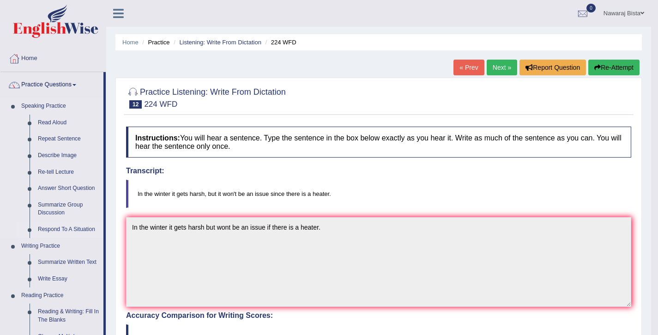
scroll to position [423, 0]
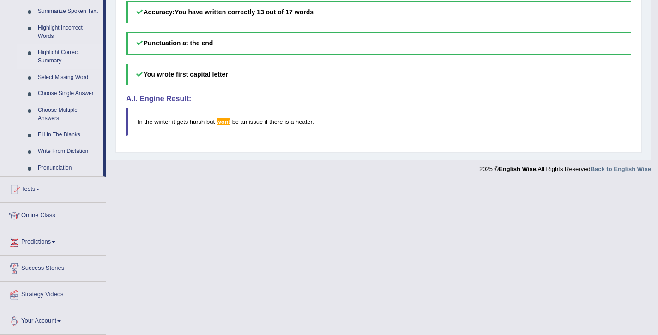
click at [57, 54] on link "Highlight Correct Summary" at bounding box center [69, 56] width 70 height 24
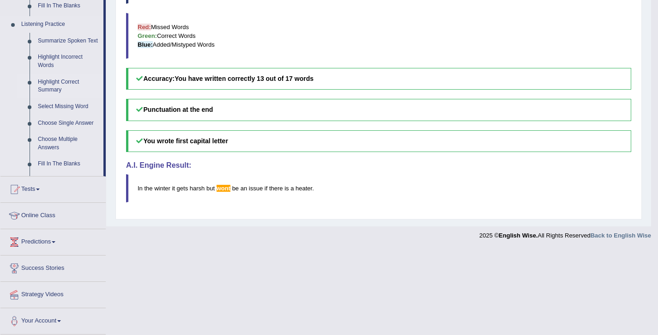
scroll to position [263, 0]
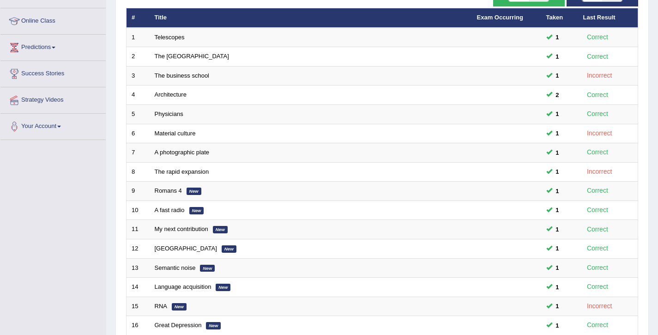
scroll to position [115, 0]
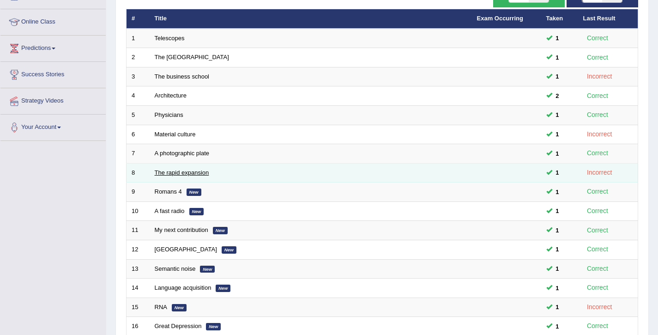
click at [196, 175] on link "The rapid expansion" at bounding box center [182, 172] width 54 height 7
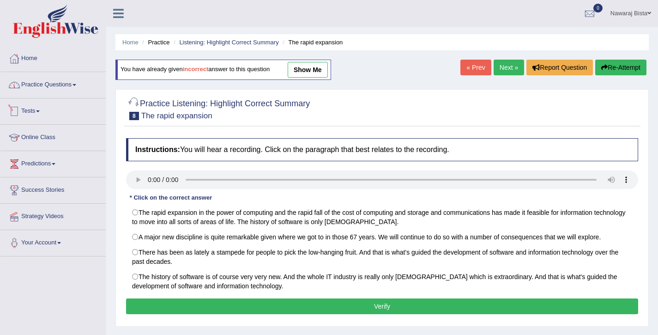
click at [35, 87] on link "Practice Questions" at bounding box center [52, 83] width 105 height 23
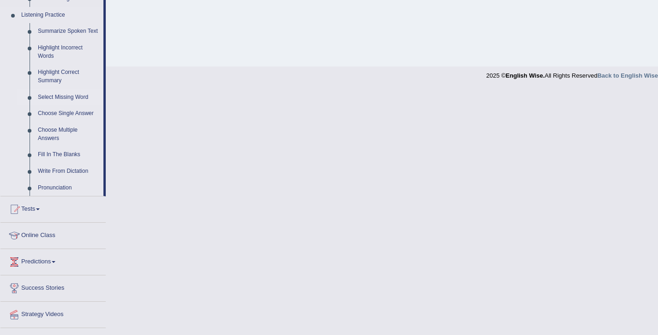
scroll to position [383, 0]
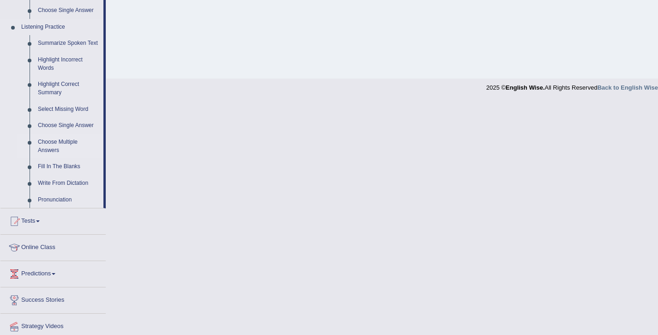
click at [63, 151] on link "Choose Multiple Answers" at bounding box center [69, 146] width 70 height 24
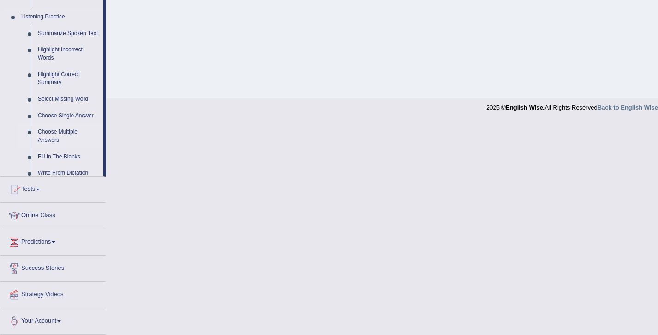
scroll to position [150, 0]
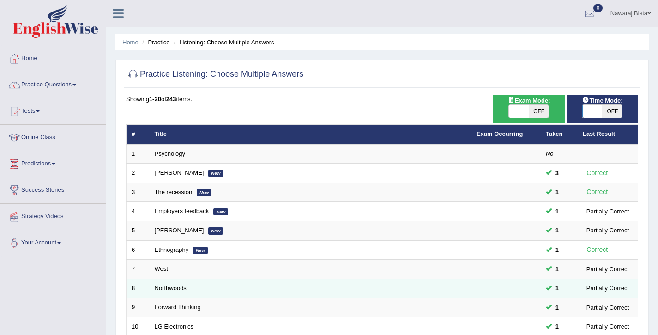
click at [180, 288] on link "Northwoods" at bounding box center [171, 287] width 32 height 7
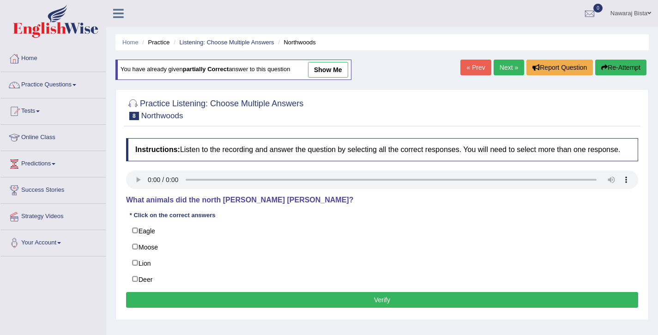
click at [342, 72] on link "show me" at bounding box center [328, 70] width 40 height 16
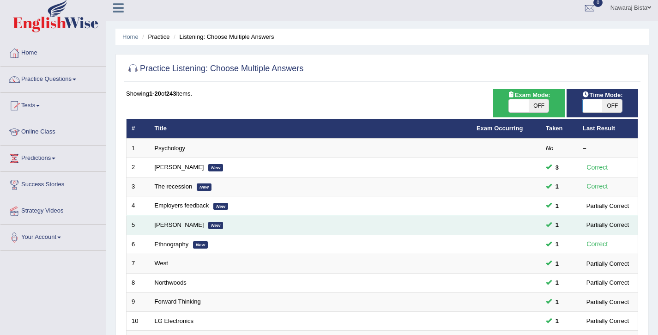
scroll to position [6, 0]
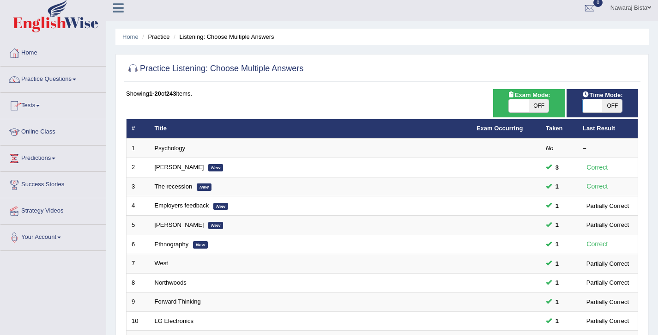
click at [61, 78] on link "Practice Questions" at bounding box center [52, 77] width 105 height 23
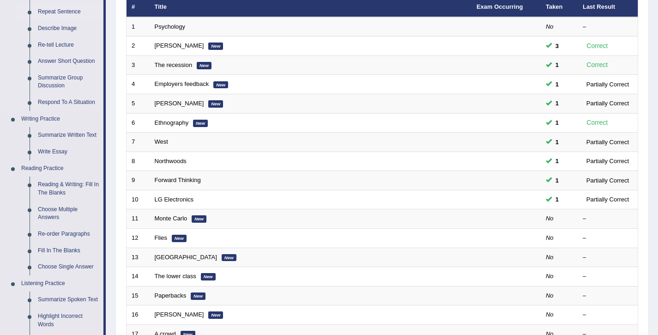
scroll to position [340, 0]
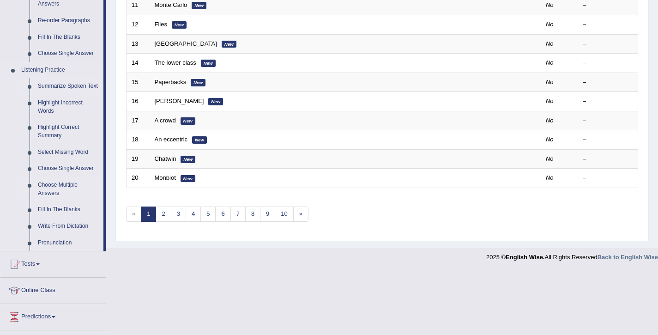
click at [66, 86] on link "Summarize Spoken Text" at bounding box center [69, 86] width 70 height 17
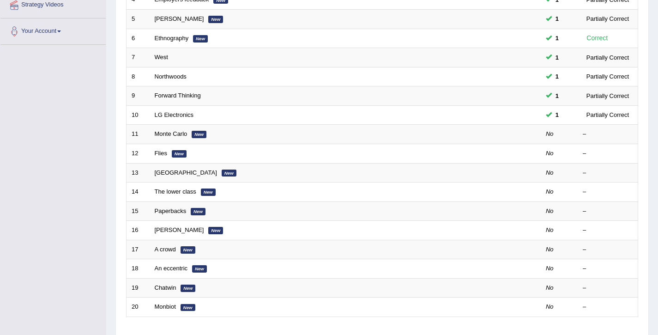
scroll to position [277, 0]
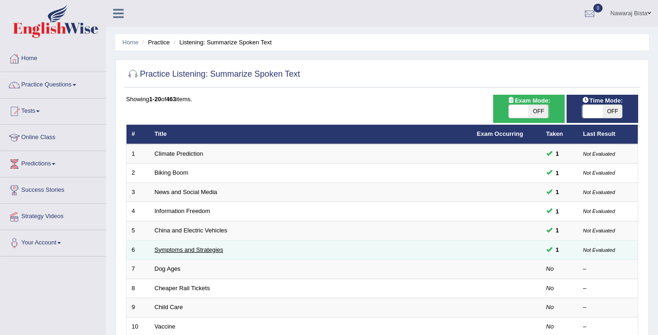
click at [175, 248] on link "Symptoms and Strategies" at bounding box center [189, 249] width 69 height 7
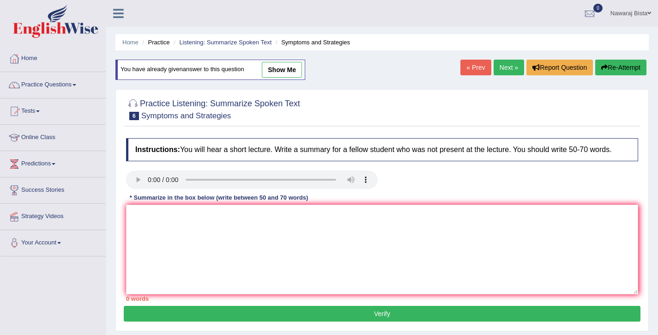
click at [278, 65] on link "show me" at bounding box center [282, 70] width 40 height 16
type textarea "The speaker provided a comprehensive overview of a Covid virus highlighting sev…"
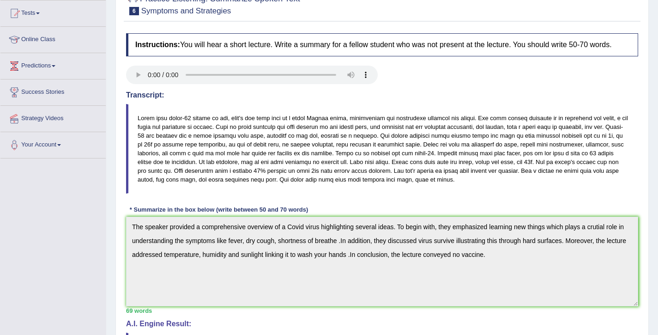
scroll to position [98, 0]
click at [657, 141] on div "Home Practice Listening: Summarize Spoken Text Symptoms and Strategies You have…" at bounding box center [382, 216] width 552 height 628
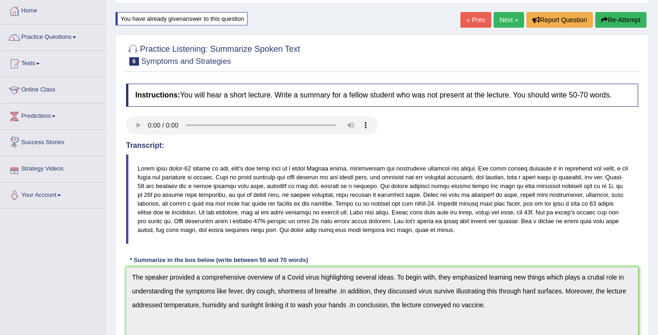
scroll to position [0, 0]
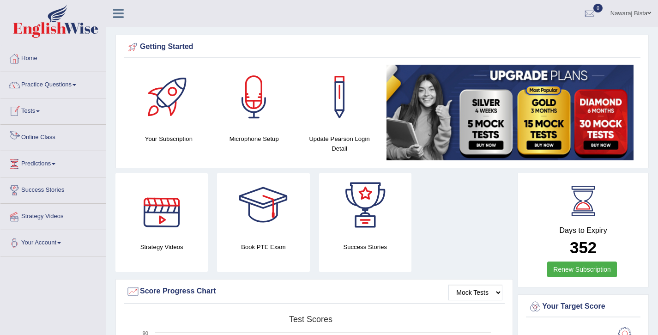
click at [50, 136] on link "Online Class" at bounding box center [52, 136] width 105 height 23
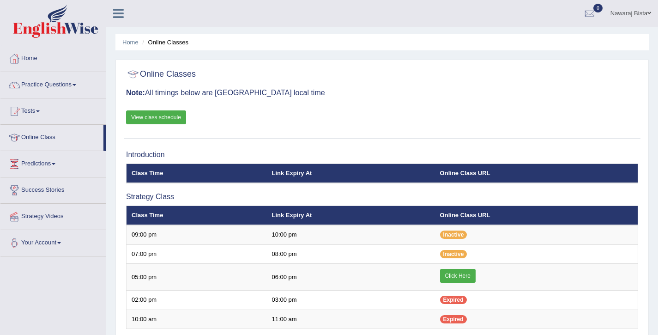
click at [170, 40] on li "Online Classes" at bounding box center [164, 42] width 48 height 9
click at [155, 112] on link "View class schedule" at bounding box center [156, 117] width 60 height 14
